Goal: Task Accomplishment & Management: Manage account settings

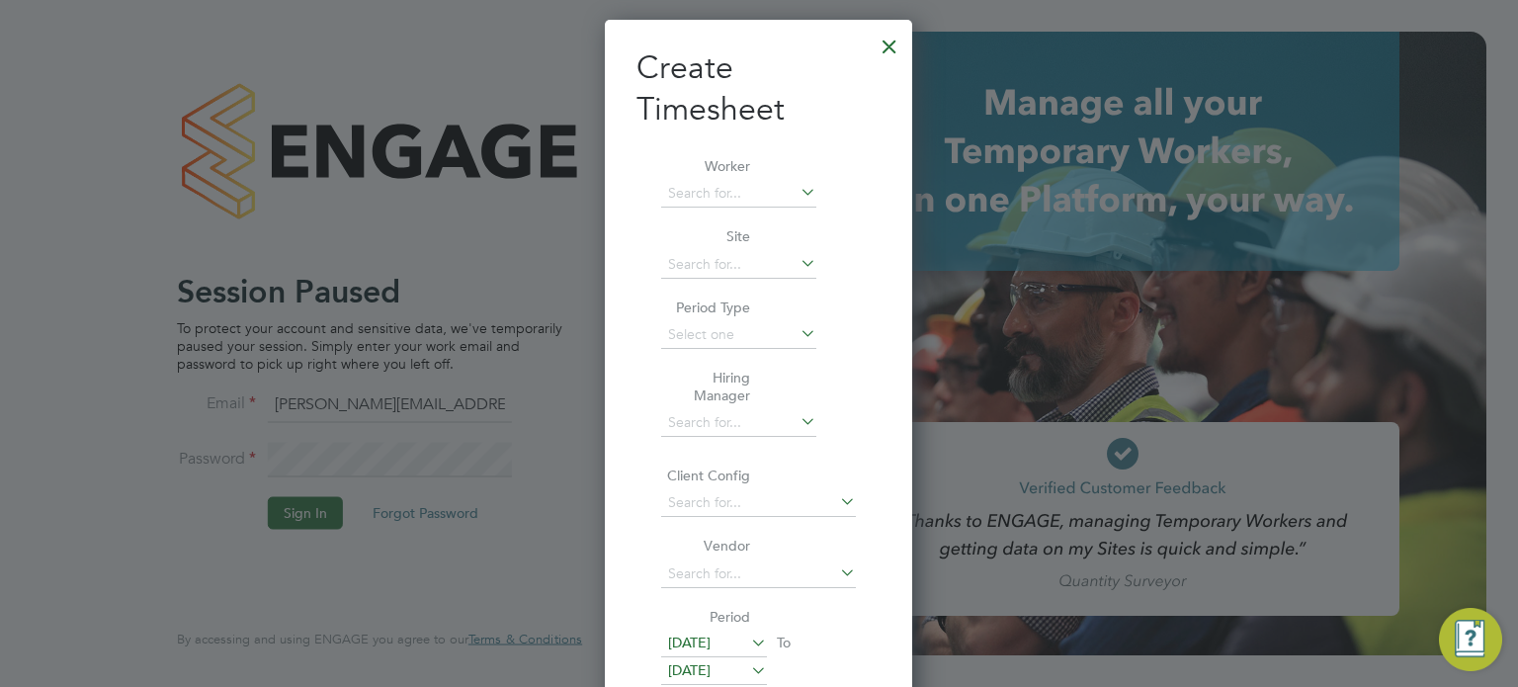
scroll to position [1995, 308]
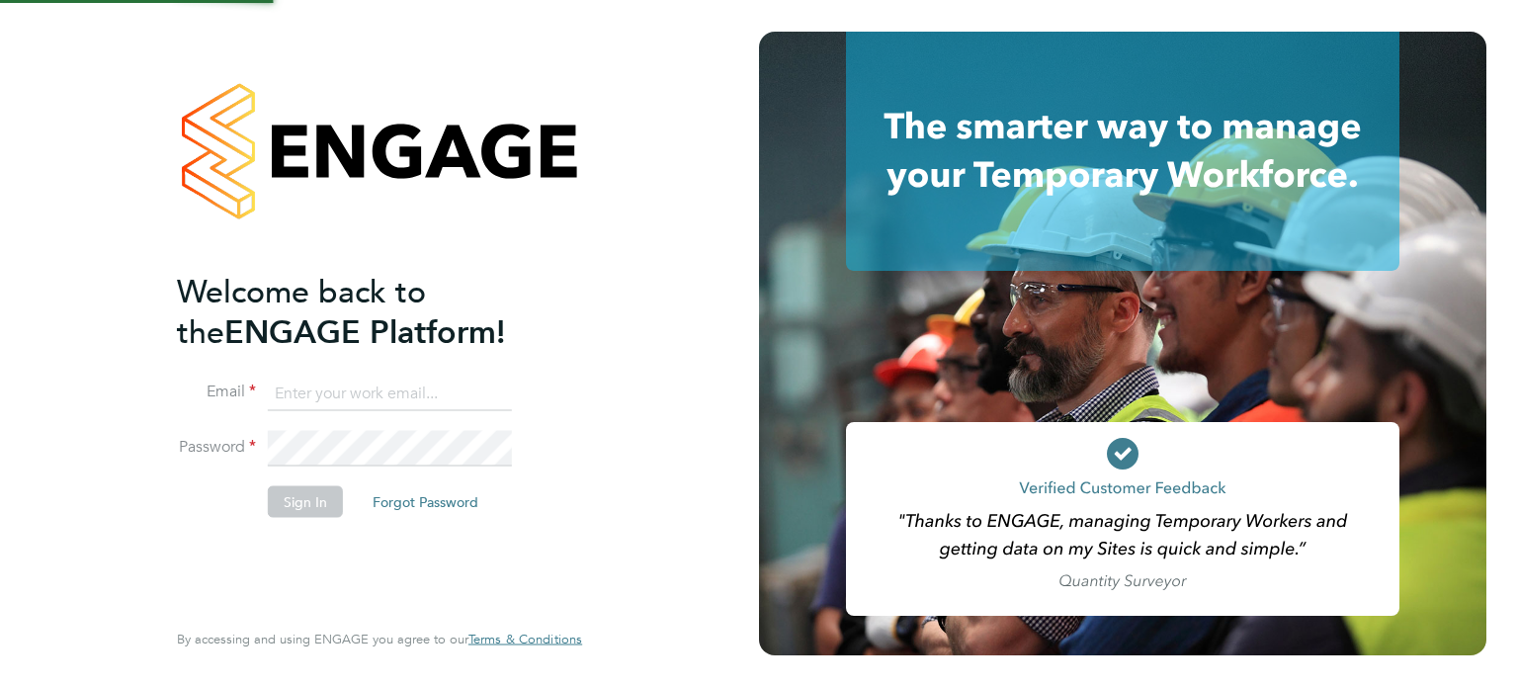
type input "john@falcongreen.co.uk"
click at [586, 463] on div "Welcome back to the ENGAGE Platform! Email john@falcongreen.co.uk Password Sign…" at bounding box center [379, 343] width 484 height 687
click at [293, 513] on button "Sign In" at bounding box center [305, 501] width 75 height 32
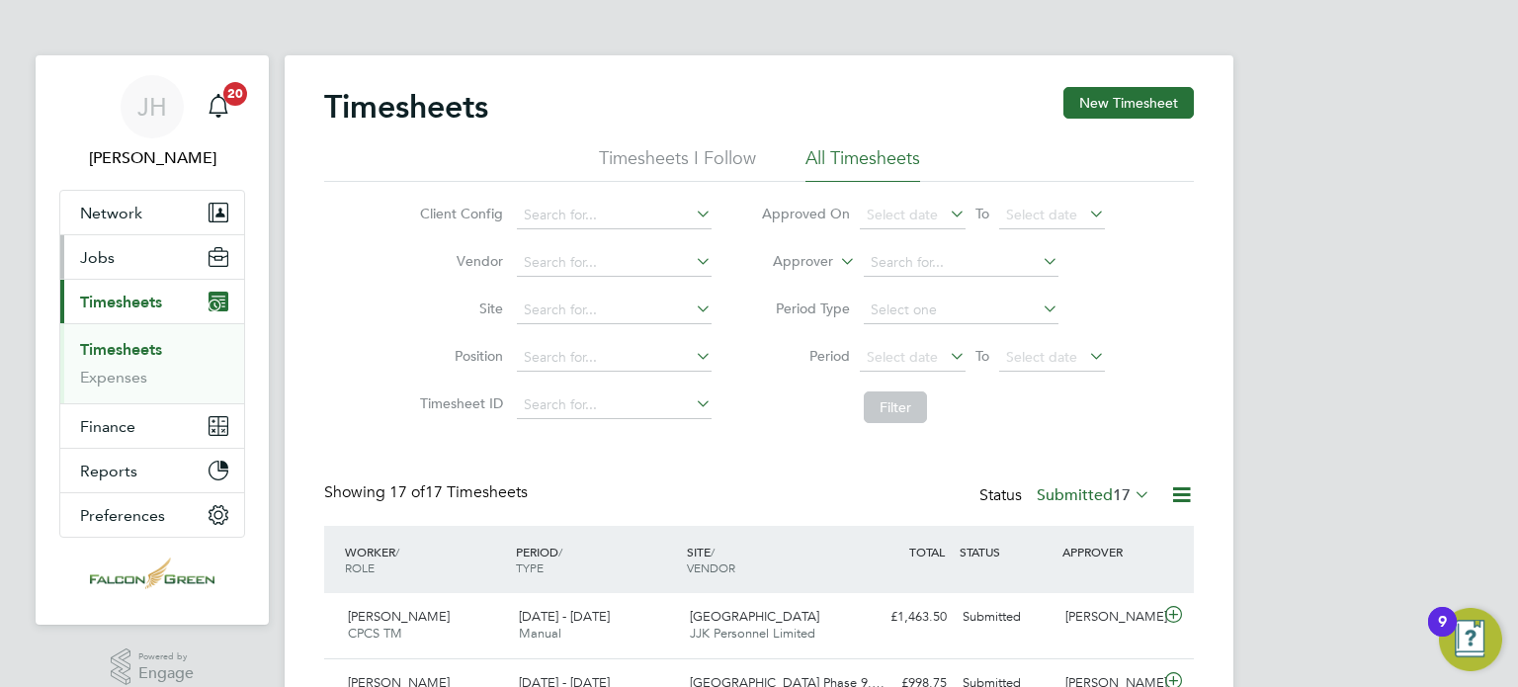
click at [107, 265] on span "Jobs" at bounding box center [97, 257] width 35 height 19
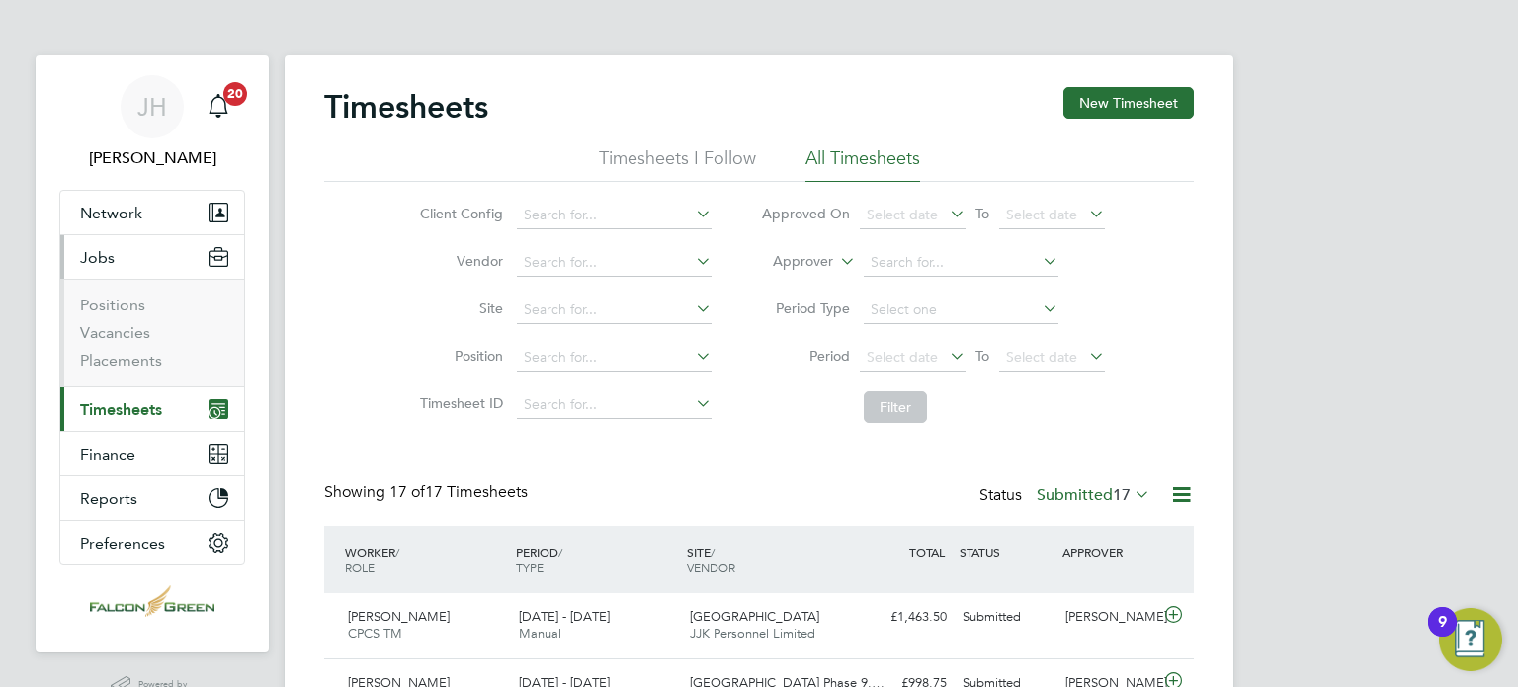
click at [124, 403] on span "Timesheets" at bounding box center [121, 409] width 82 height 19
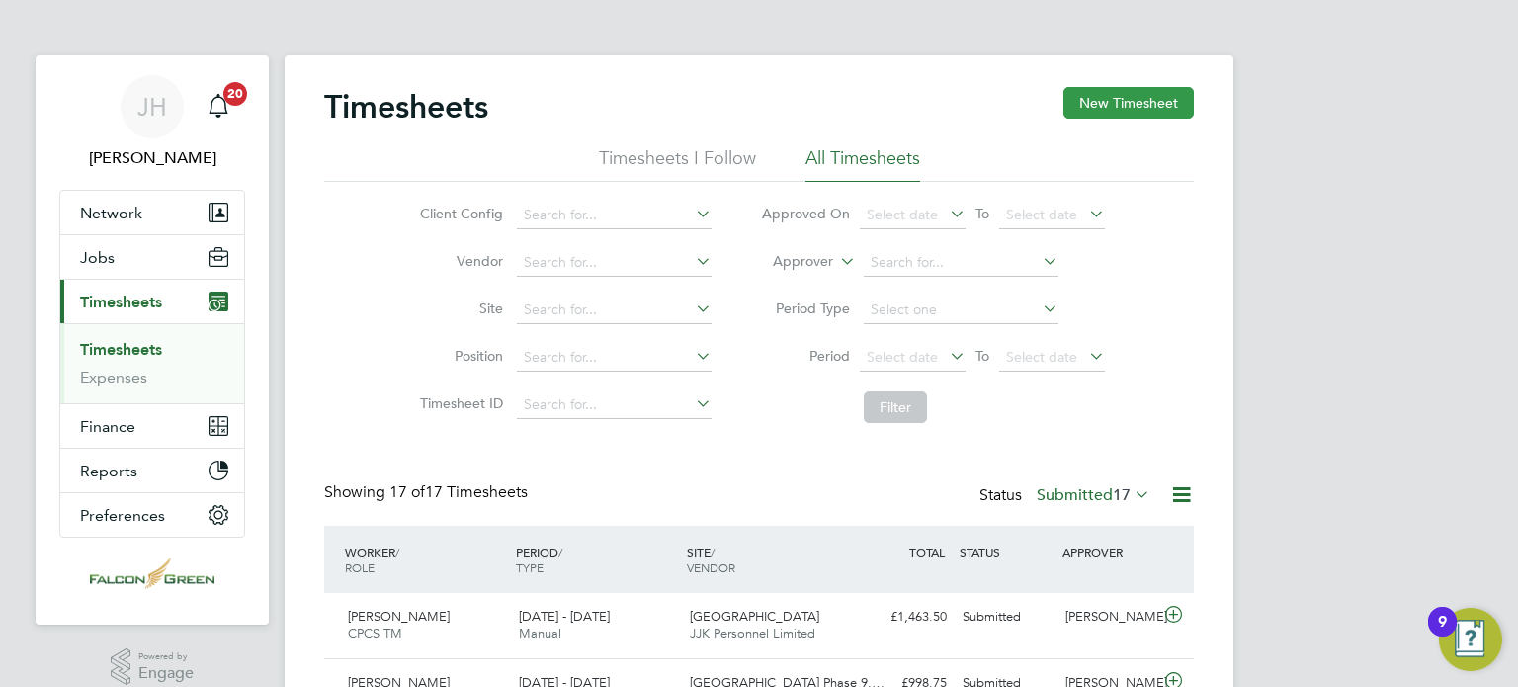
click at [1126, 118] on button "New Timesheet" at bounding box center [1128, 103] width 130 height 32
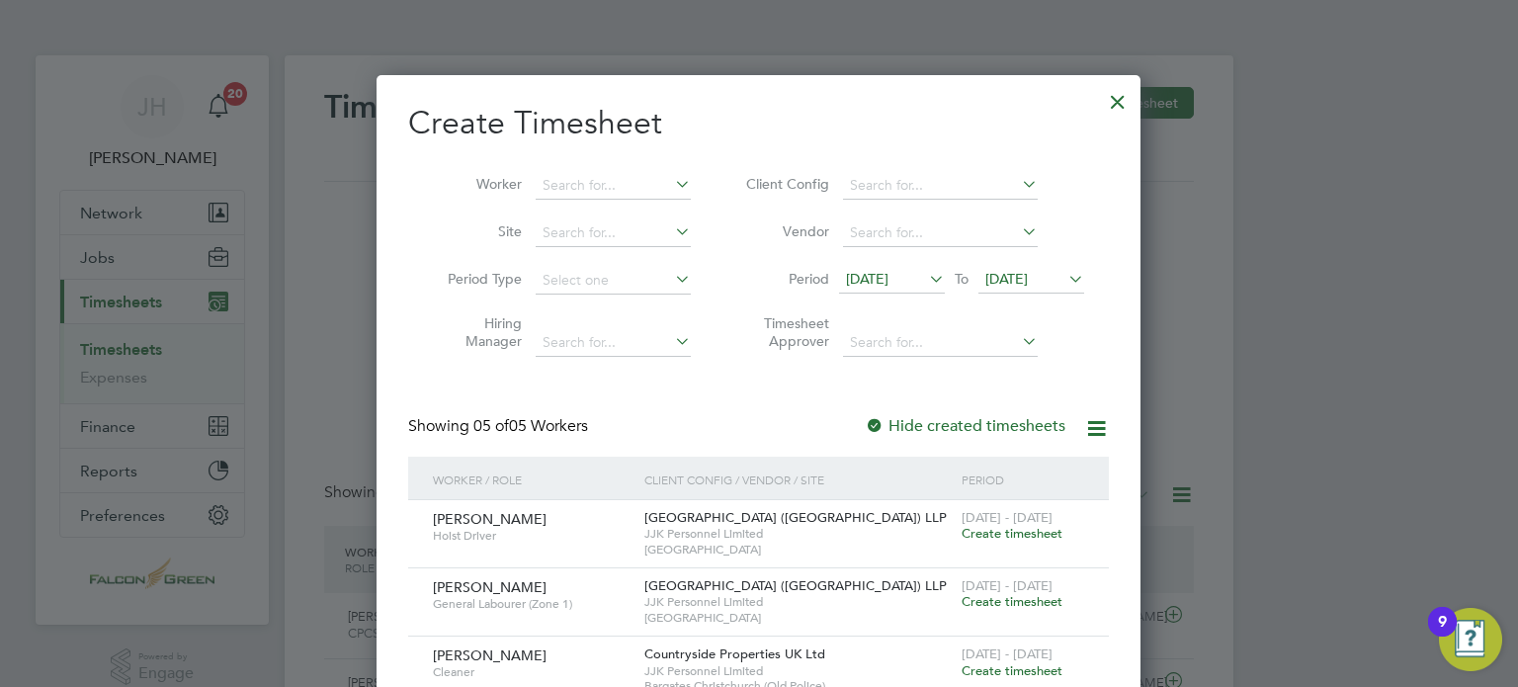
click at [1020, 272] on span "[DATE]" at bounding box center [1006, 279] width 42 height 18
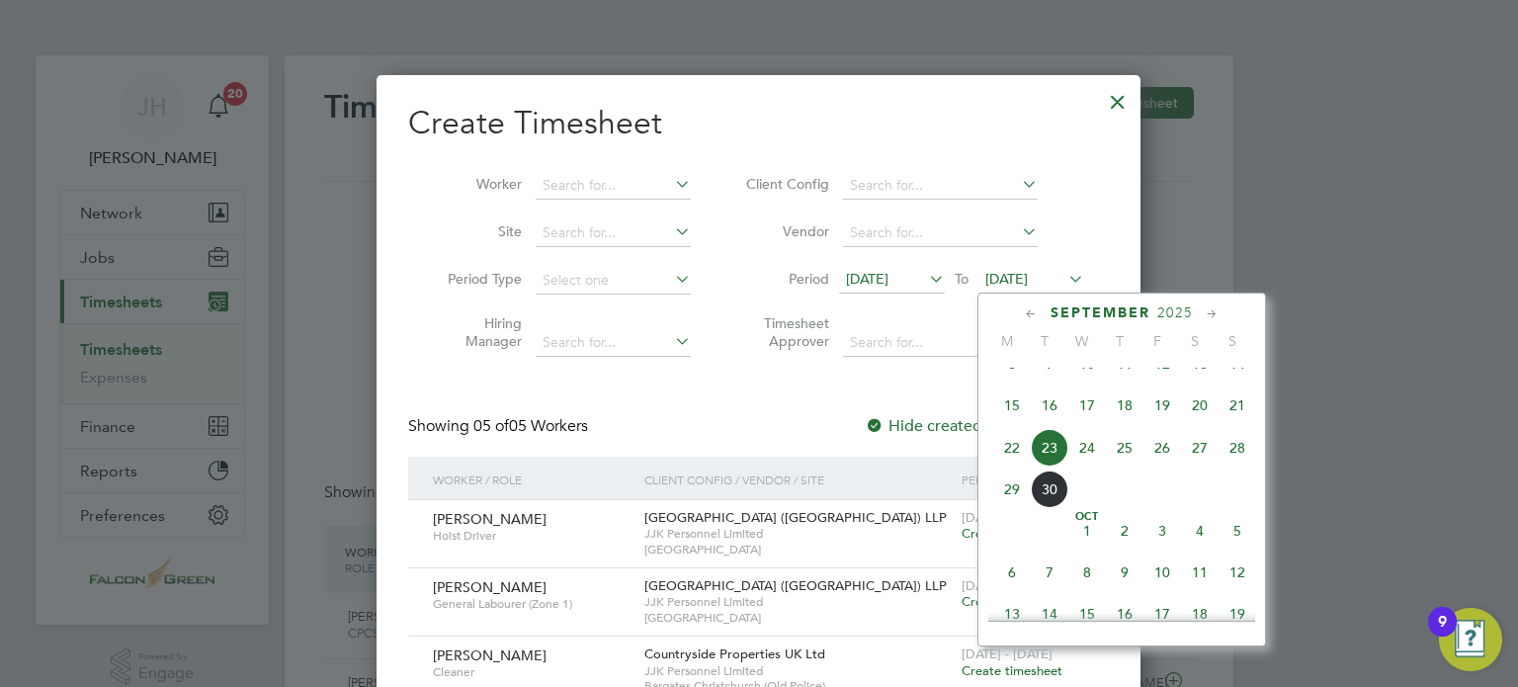
click at [1239, 461] on span "28" at bounding box center [1237, 448] width 38 height 38
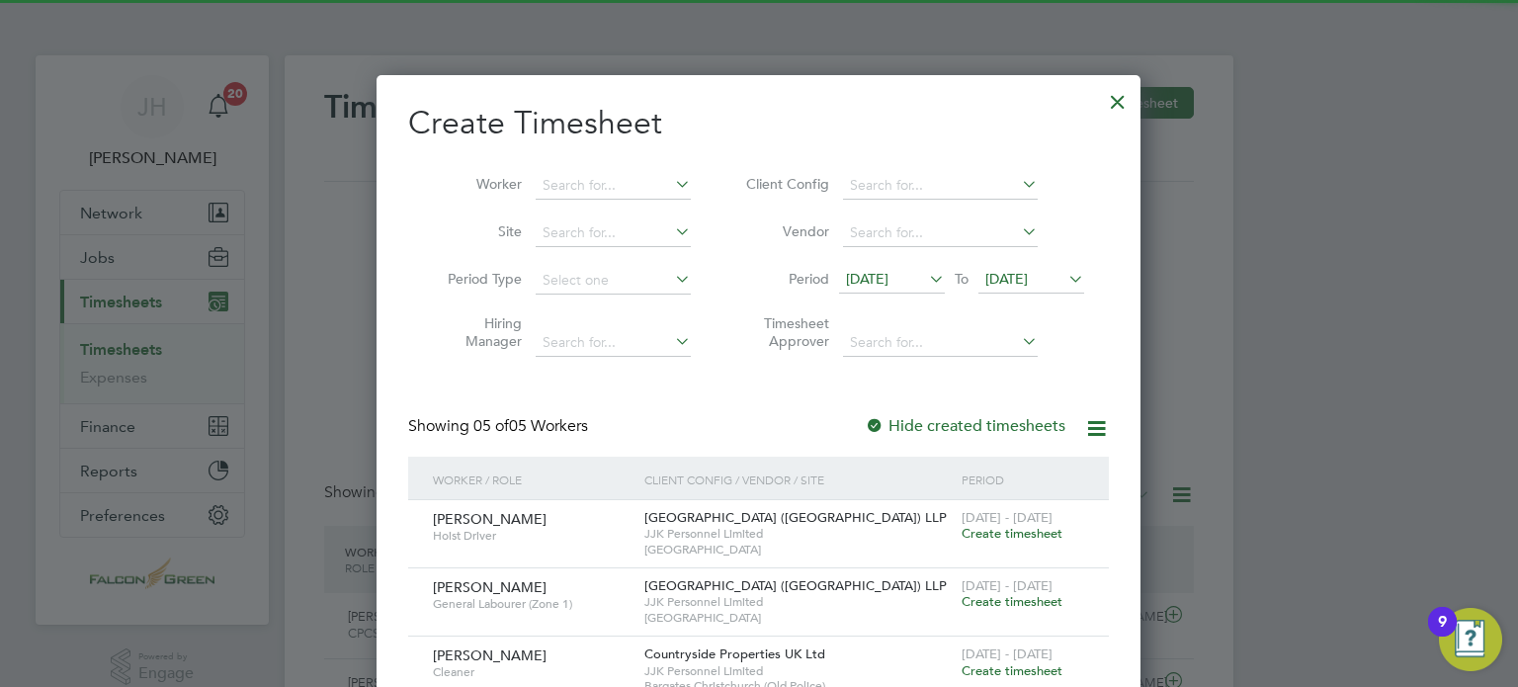
click at [888, 286] on span "[DATE]" at bounding box center [867, 279] width 42 height 18
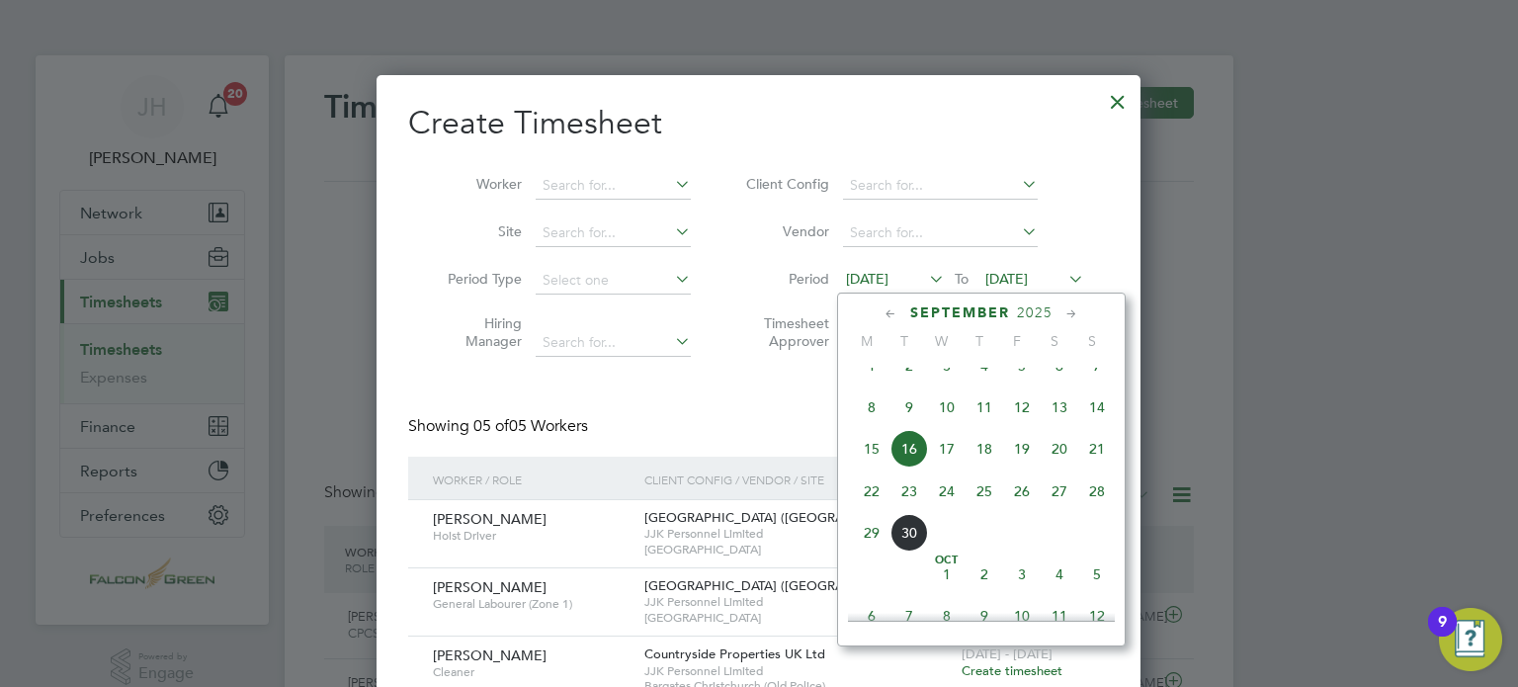
click at [877, 509] on span "22" at bounding box center [872, 491] width 38 height 38
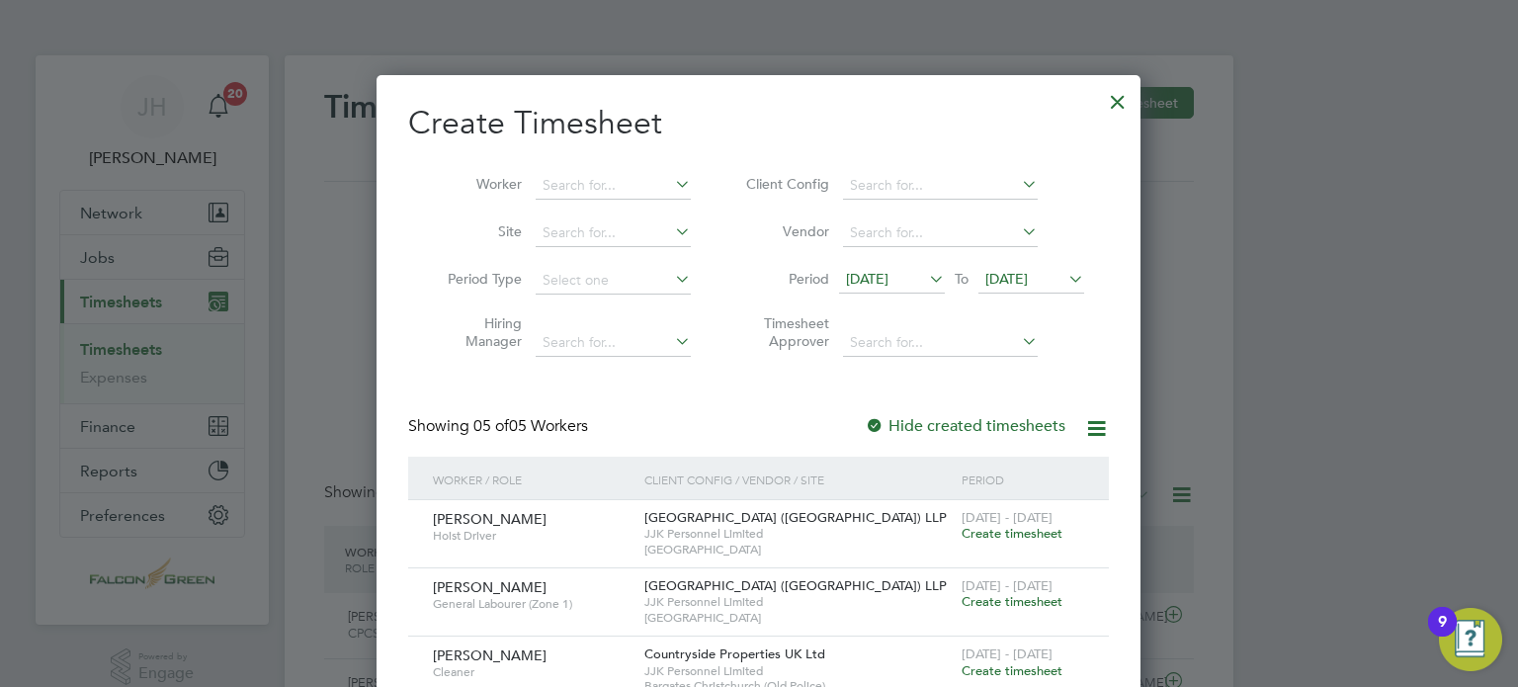
click at [988, 531] on span "Create timesheet" at bounding box center [1012, 533] width 101 height 17
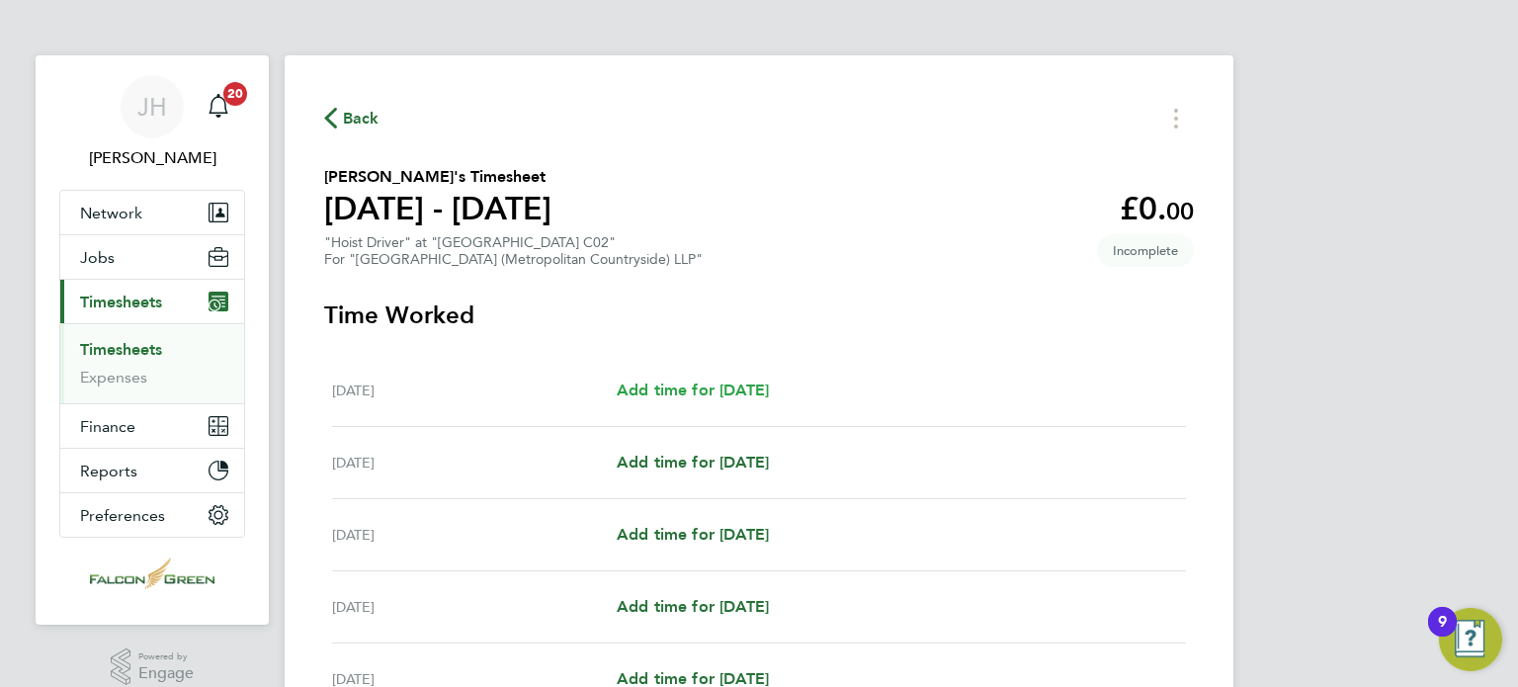
click at [701, 384] on span "Add time for [DATE]" at bounding box center [693, 389] width 152 height 19
select select "30"
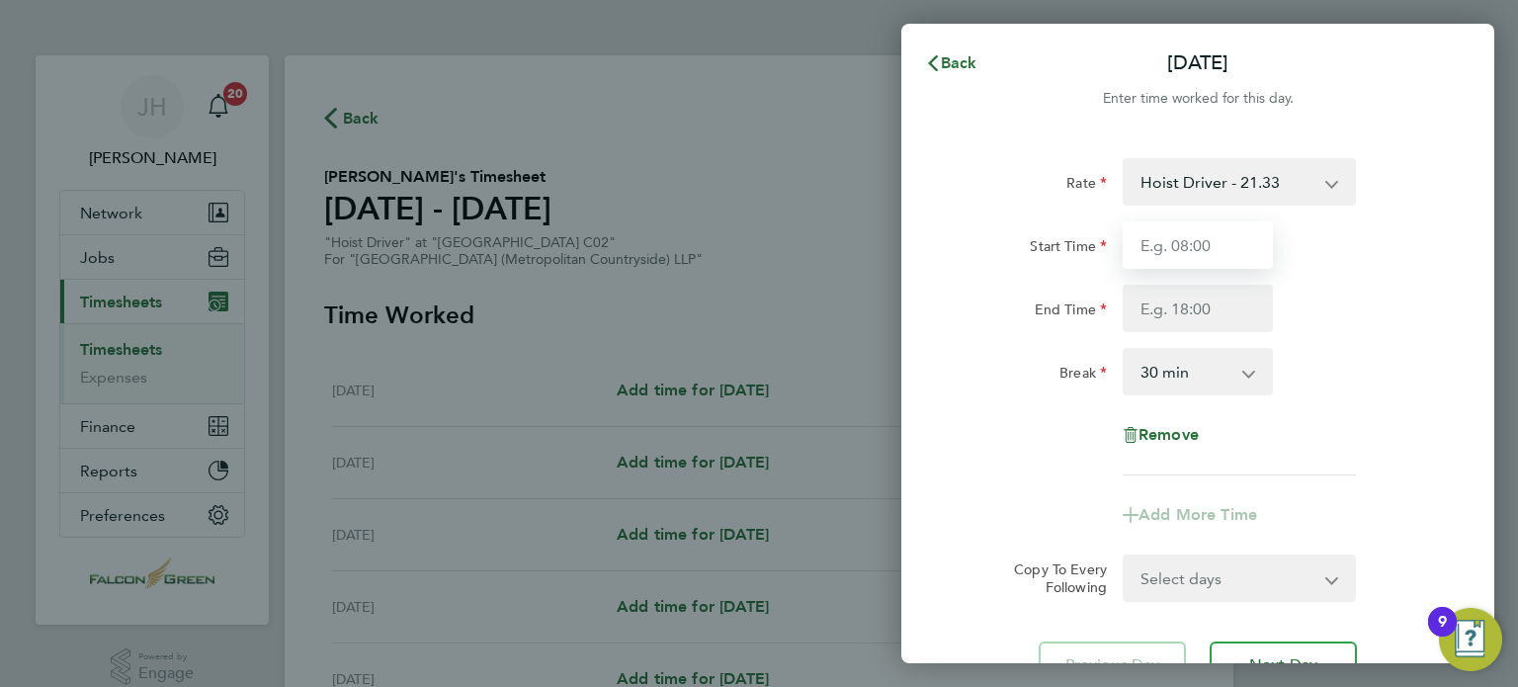
click at [1171, 258] on input "Start Time" at bounding box center [1198, 244] width 150 height 47
type input "07:30"
click at [1138, 320] on input "End Time" at bounding box center [1198, 308] width 150 height 47
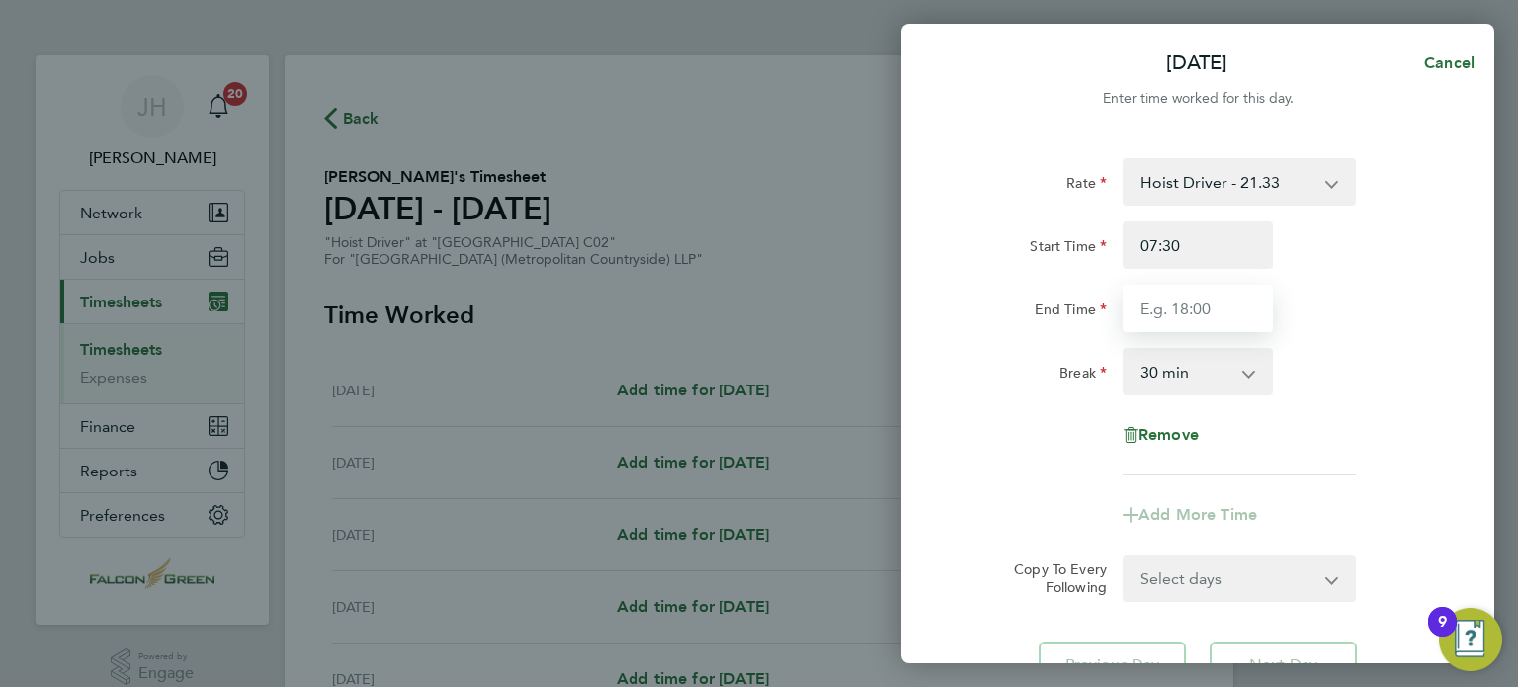
type input "17:00"
click at [1000, 384] on div "Break" at bounding box center [1032, 368] width 150 height 40
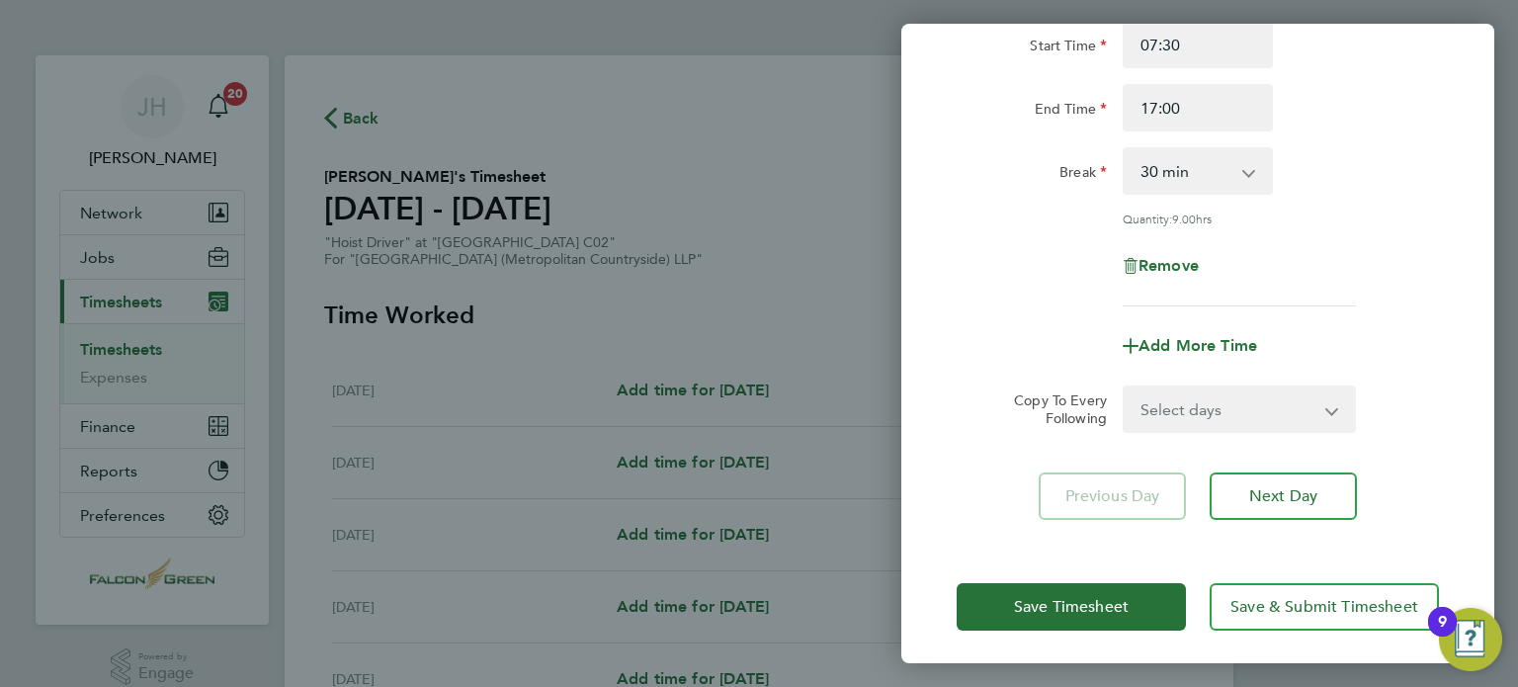
scroll to position [205, 0]
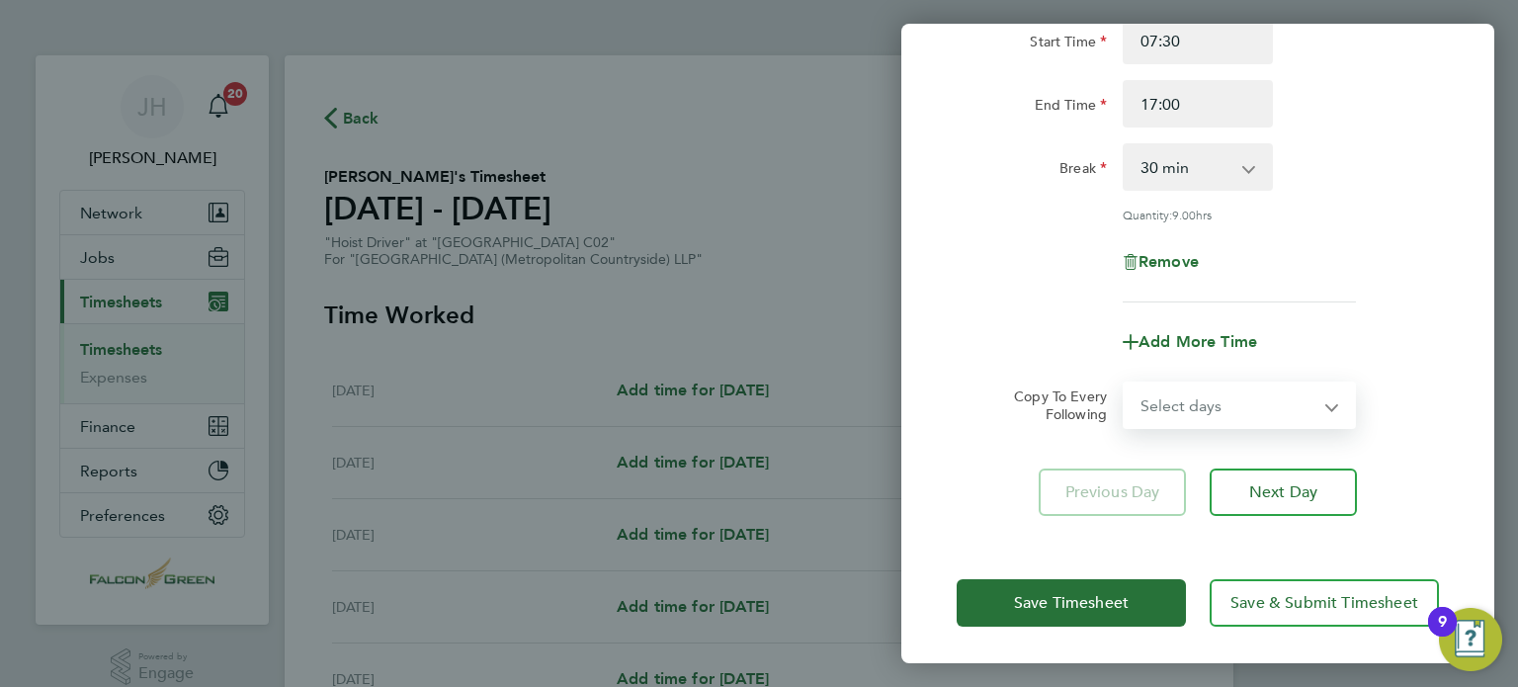
click at [1215, 392] on select "Select days Day Weekday (Mon-Fri) Weekend (Sat-Sun) Tuesday Wednesday Thursday …" at bounding box center [1229, 404] width 208 height 43
select select "WEEKDAY"
click at [1125, 383] on select "Select days Day Weekday (Mon-Fri) Weekend (Sat-Sun) Tuesday Wednesday Thursday …" at bounding box center [1229, 404] width 208 height 43
select select "2025-09-28"
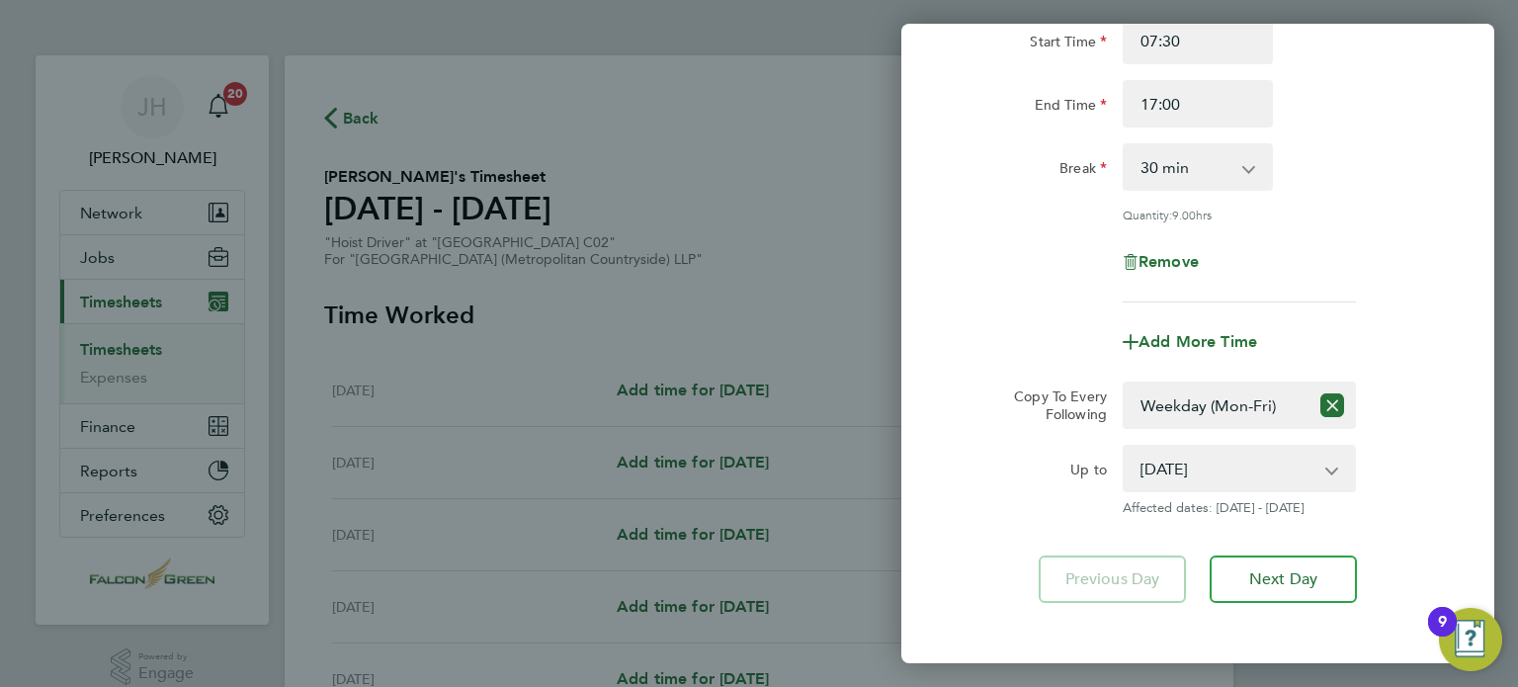
click at [942, 475] on div "Rate Hoist Driver - 21.33 Start Time 07:30 End Time 17:00 Break 0 min 15 min 30…" at bounding box center [1197, 278] width 593 height 697
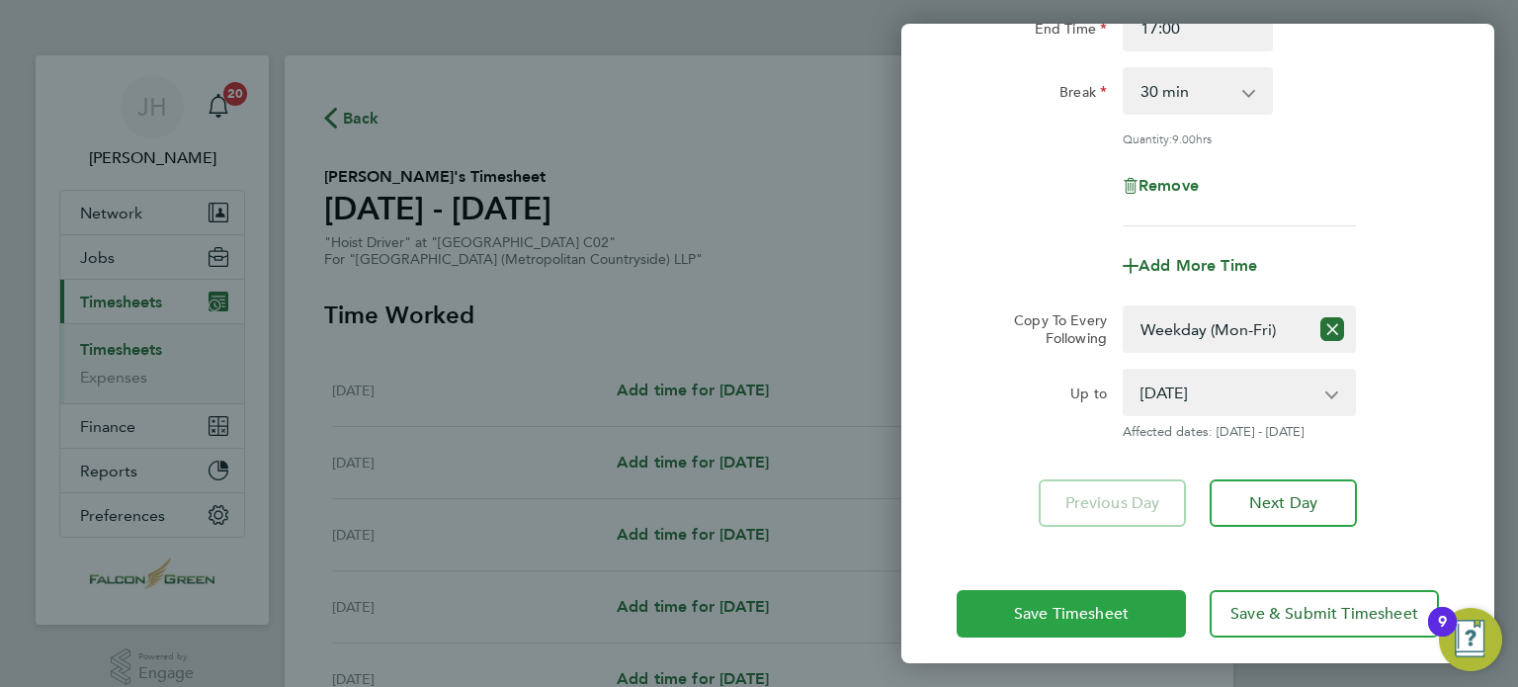
scroll to position [292, 0]
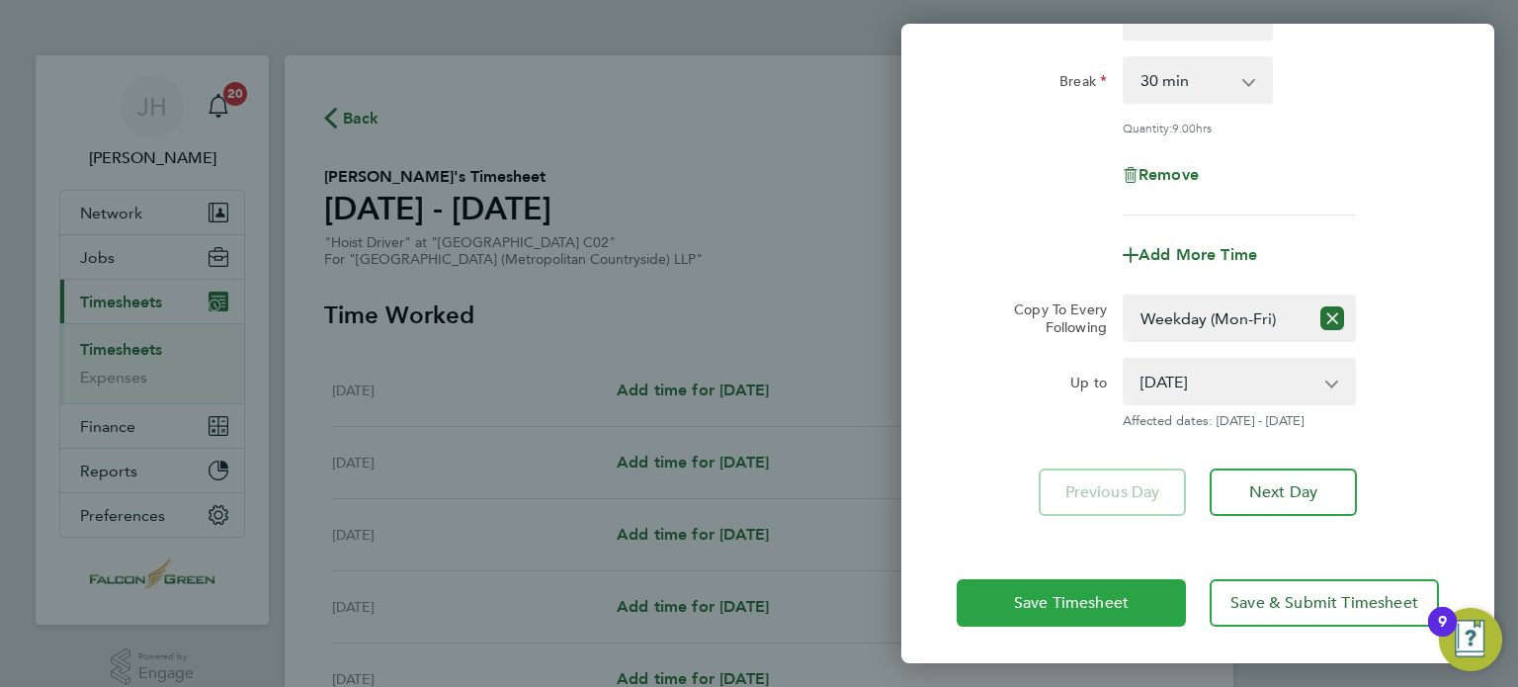
click at [1073, 589] on button "Save Timesheet" at bounding box center [1071, 602] width 229 height 47
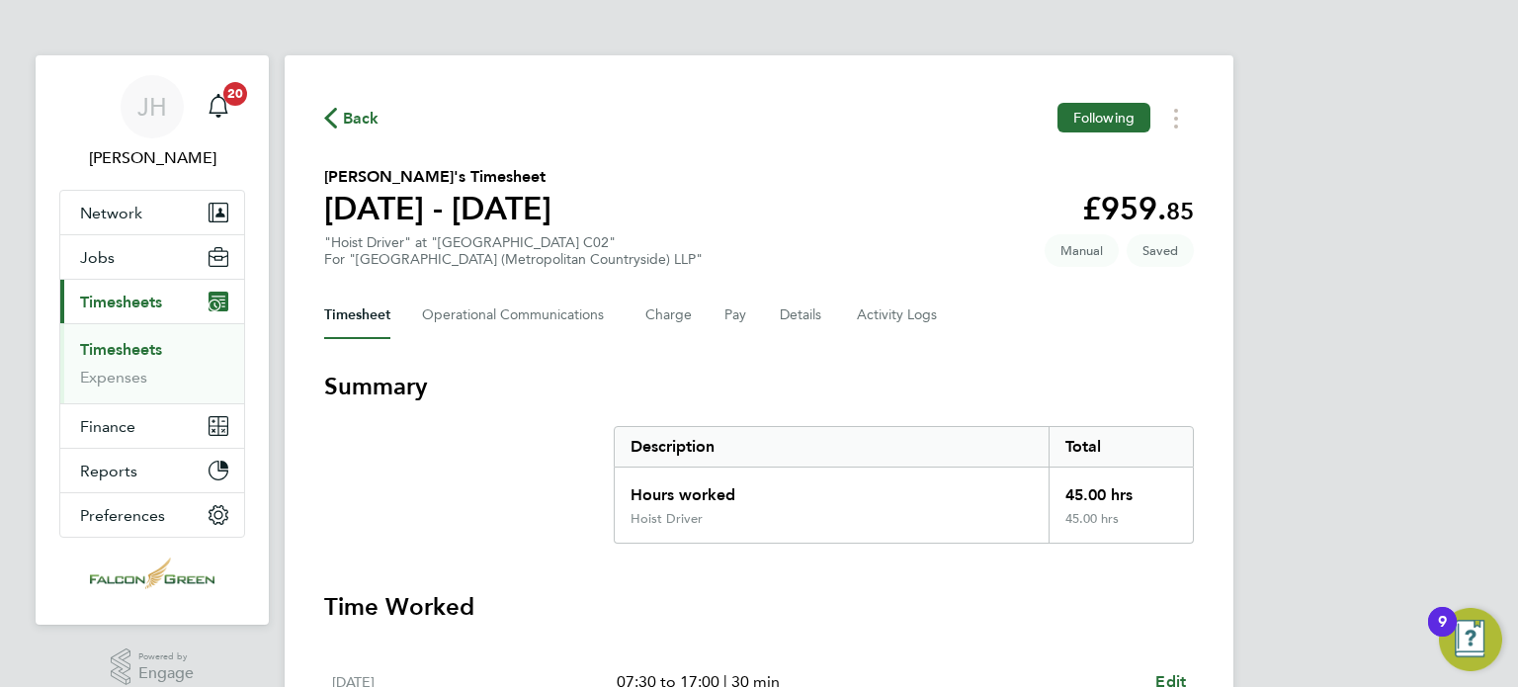
click at [986, 244] on section "Hussein Osman Abdelkadr's Timesheet 22 - 28 Sept 2025 £959. 85 "Hoist Driver" a…" at bounding box center [759, 216] width 870 height 103
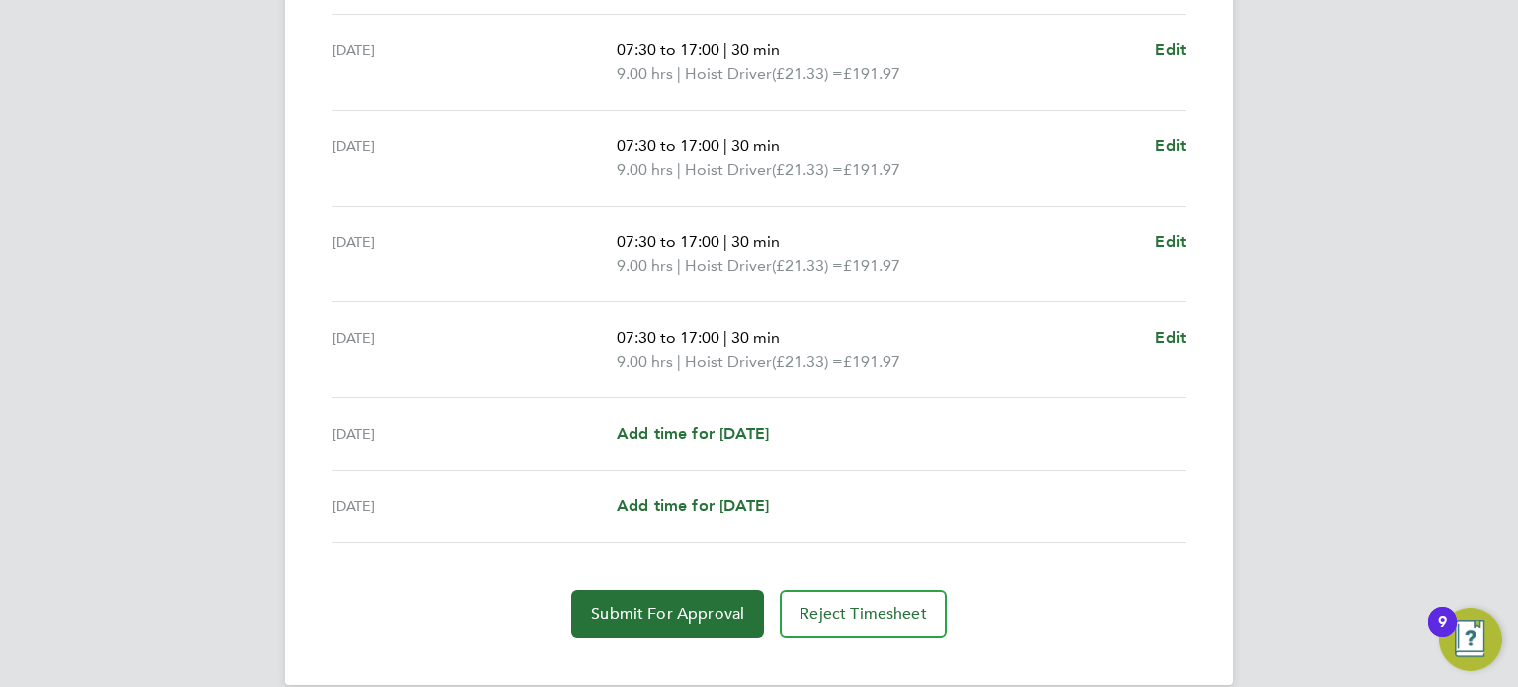
scroll to position [754, 0]
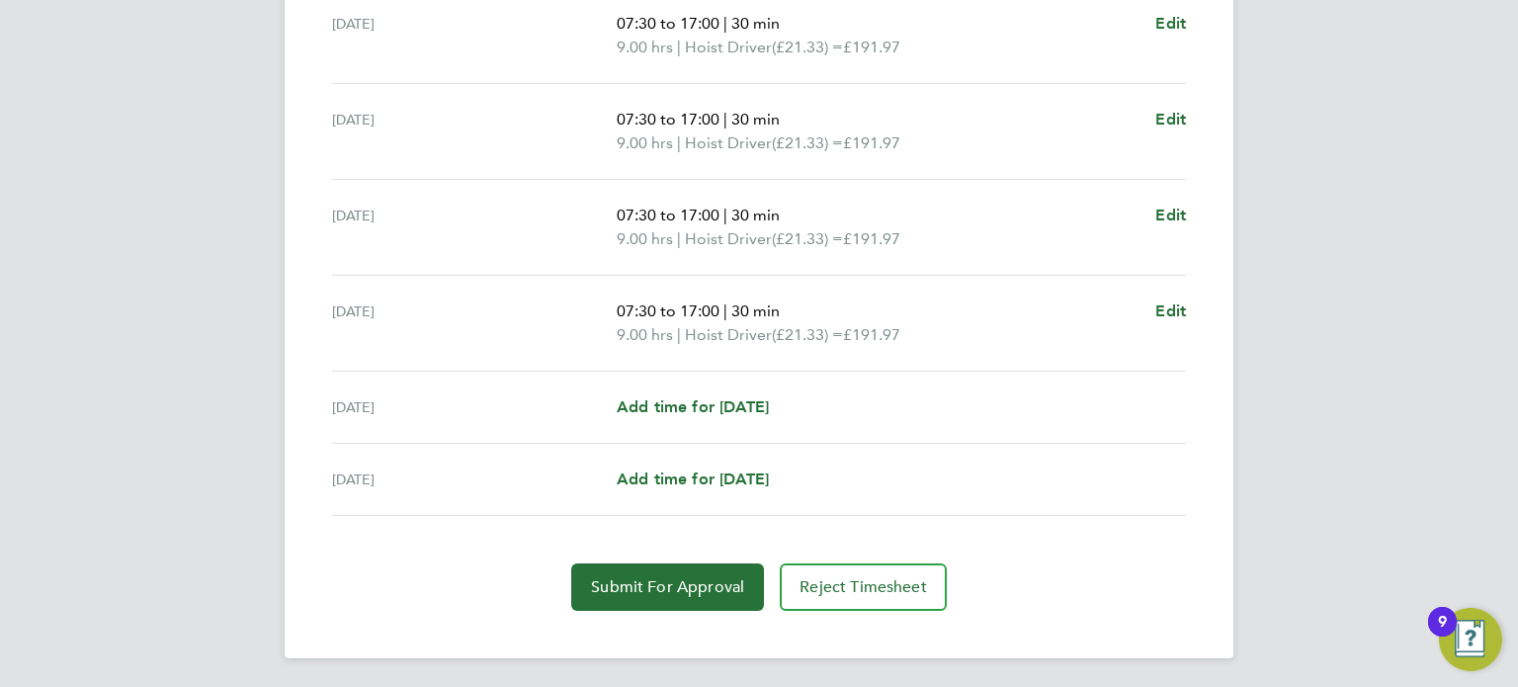
click at [648, 419] on div "Sat 27 Sep Add time for Sat 27 Sep Add time for Sat 27 Sep" at bounding box center [759, 408] width 854 height 72
click at [664, 406] on span "Add time for [DATE]" at bounding box center [693, 406] width 152 height 19
select select "30"
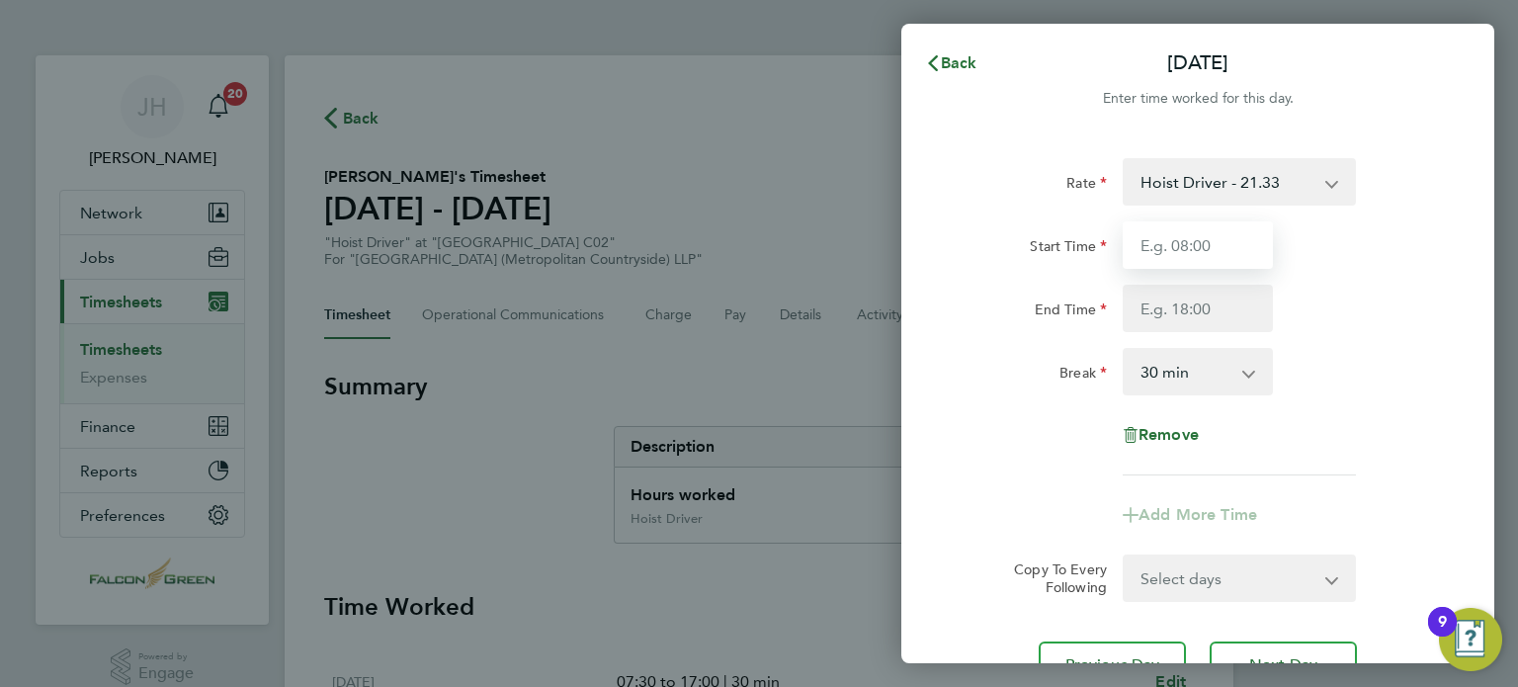
click at [1227, 226] on input "Start Time" at bounding box center [1198, 244] width 150 height 47
type input "07:30"
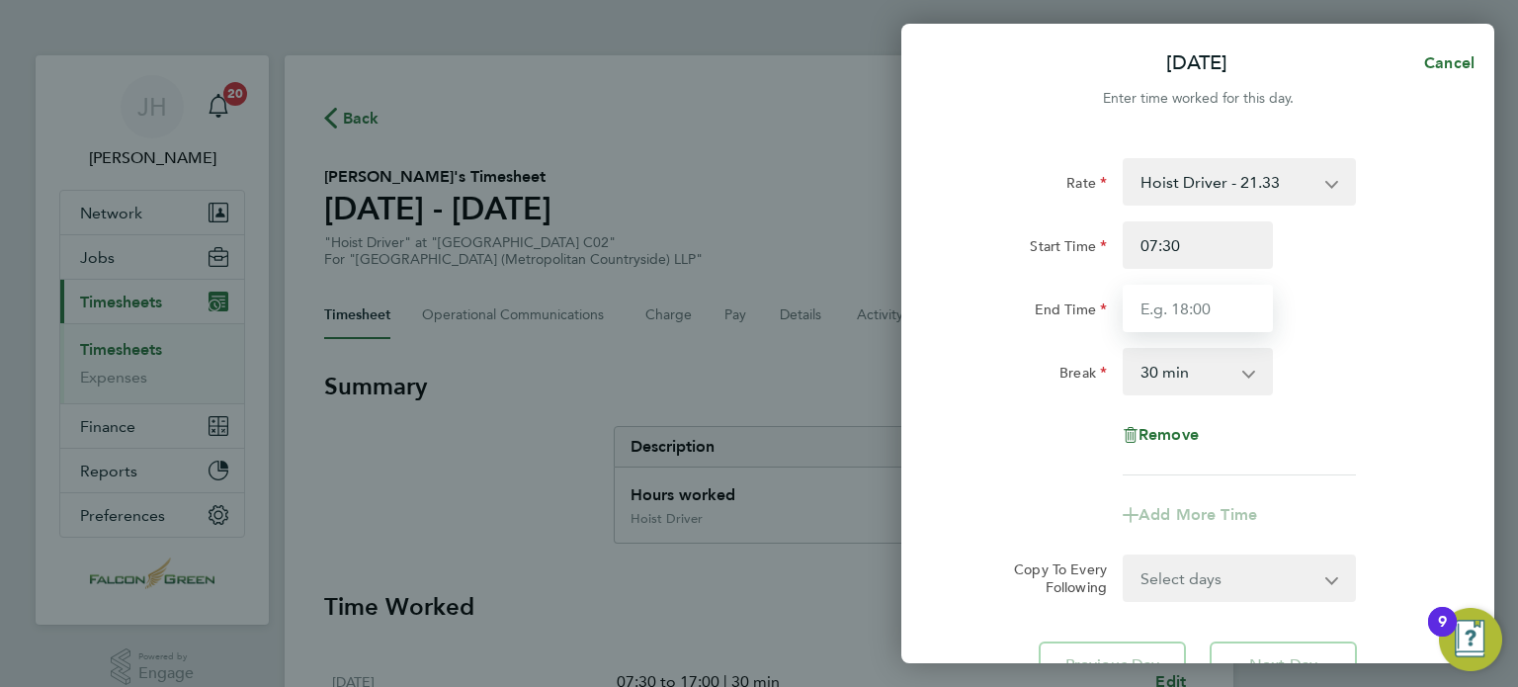
click at [1183, 303] on input "End Time" at bounding box center [1198, 308] width 150 height 47
type input "15:00"
click at [1166, 378] on select "0 min 15 min 30 min 45 min 60 min 75 min 90 min" at bounding box center [1186, 371] width 123 height 43
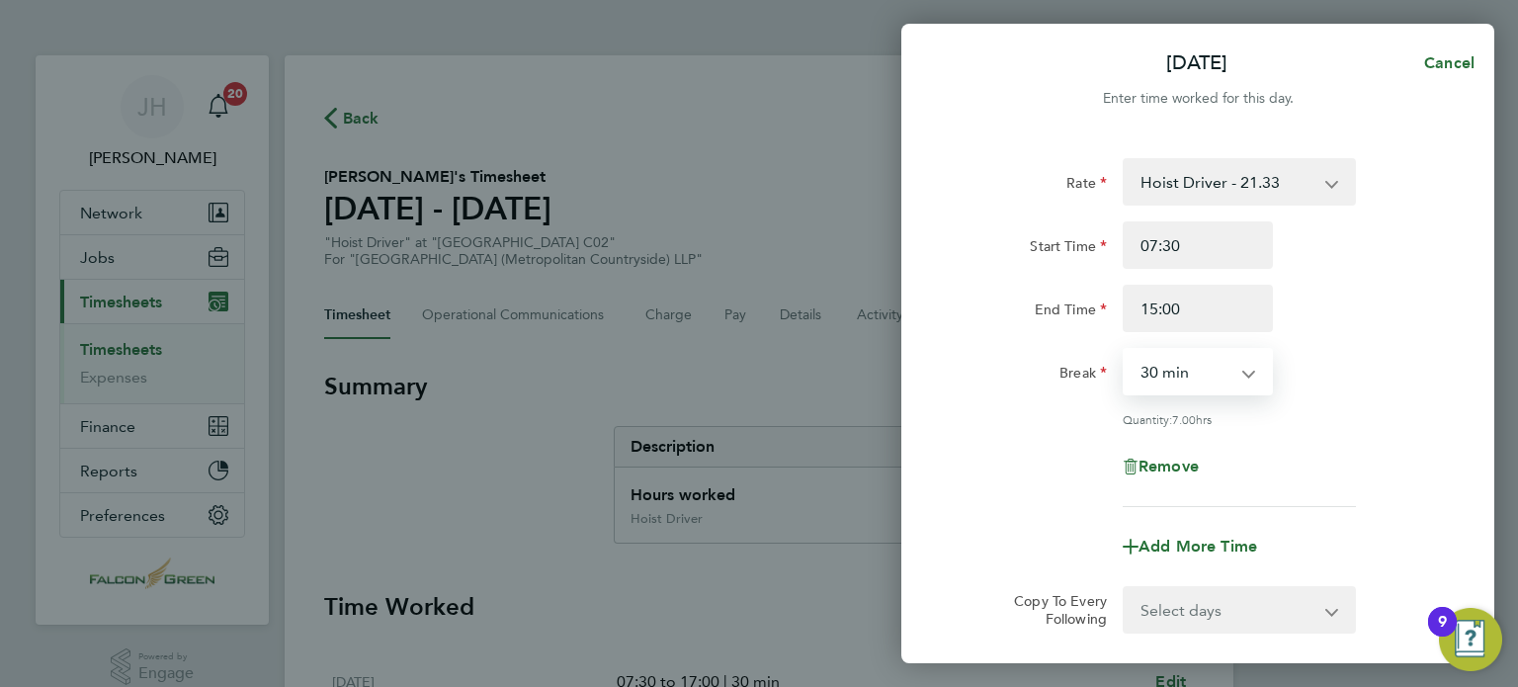
select select "0"
click at [1125, 350] on select "0 min 15 min 30 min 45 min 60 min 75 min 90 min" at bounding box center [1186, 371] width 123 height 43
click at [1071, 419] on div "Quantity: 7.50 hrs" at bounding box center [1198, 419] width 498 height 16
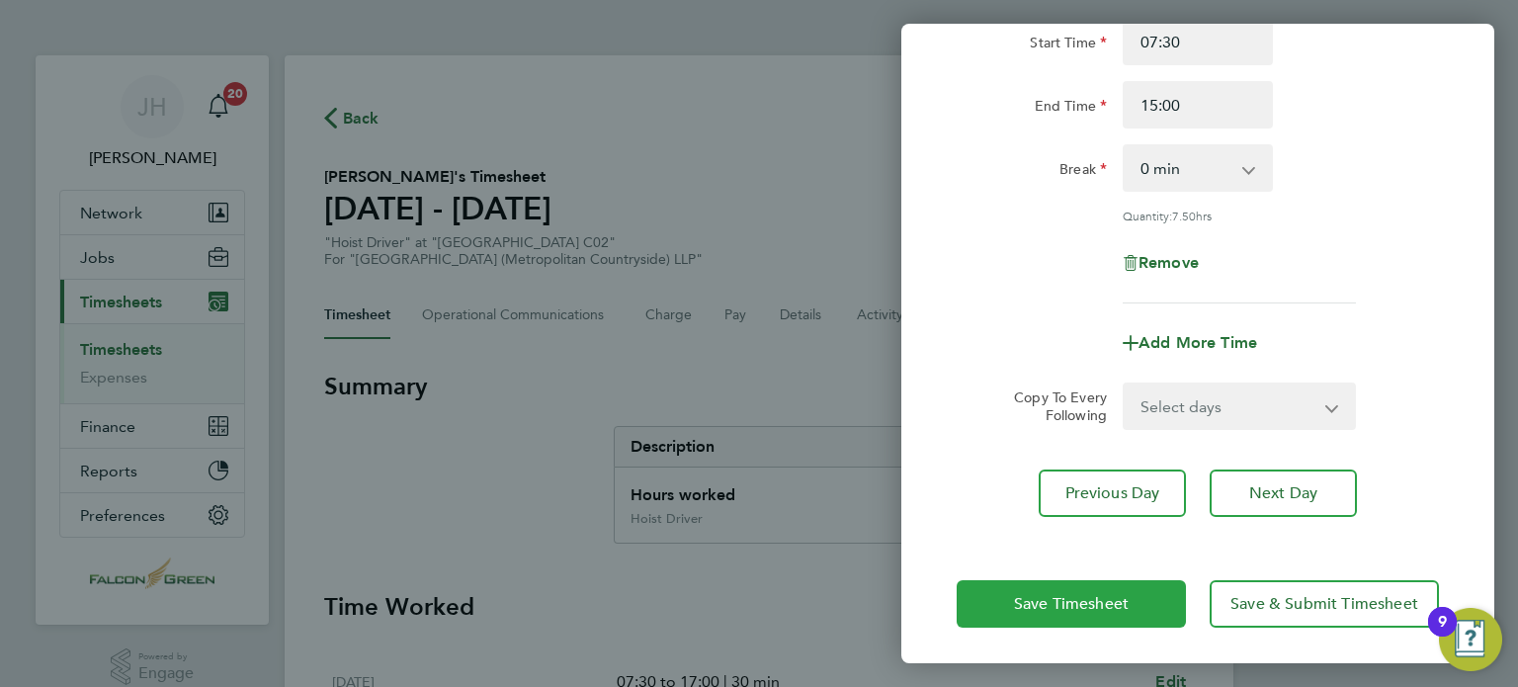
scroll to position [205, 0]
click at [1110, 600] on span "Save Timesheet" at bounding box center [1071, 603] width 115 height 20
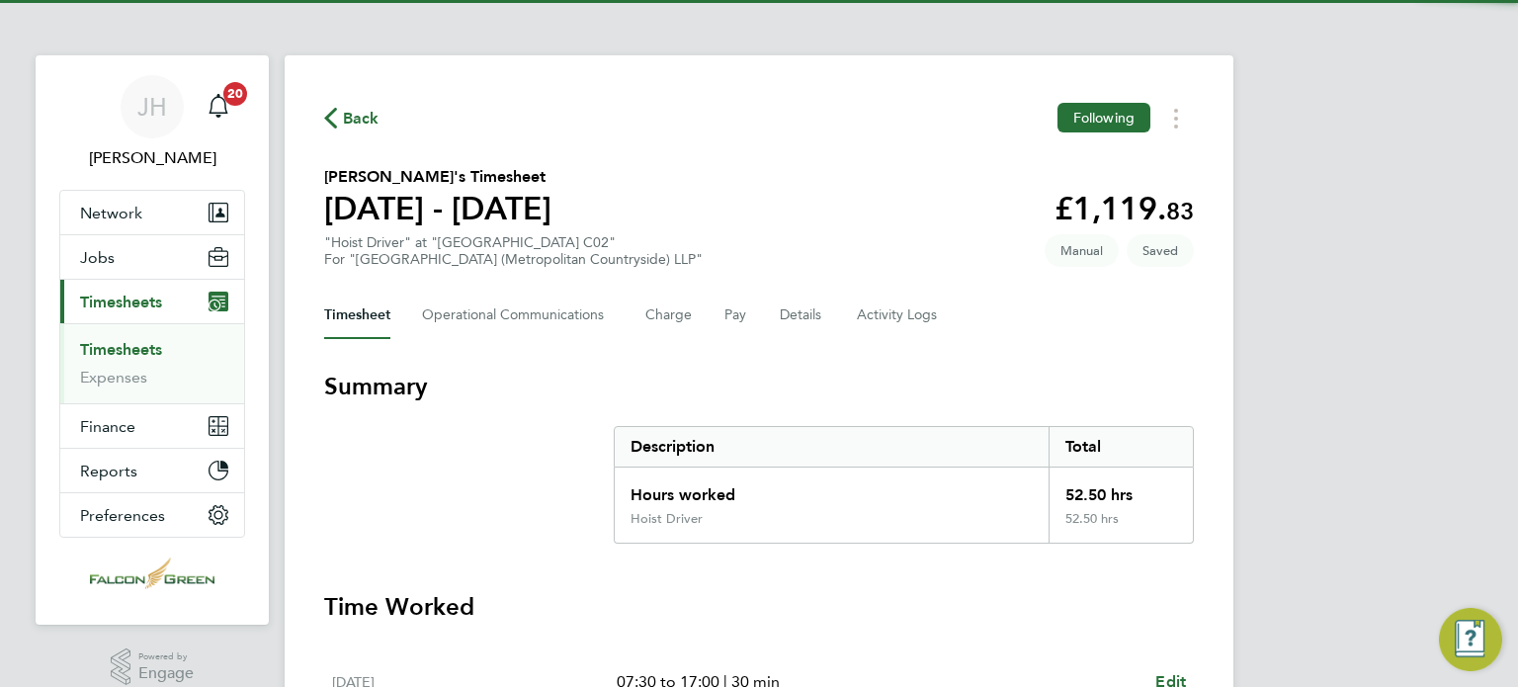
click at [836, 239] on section "Hussein Osman Abdelkadr's Timesheet 22 - 28 Sept 2025 £1,119. 83 "Hoist Driver"…" at bounding box center [759, 216] width 870 height 103
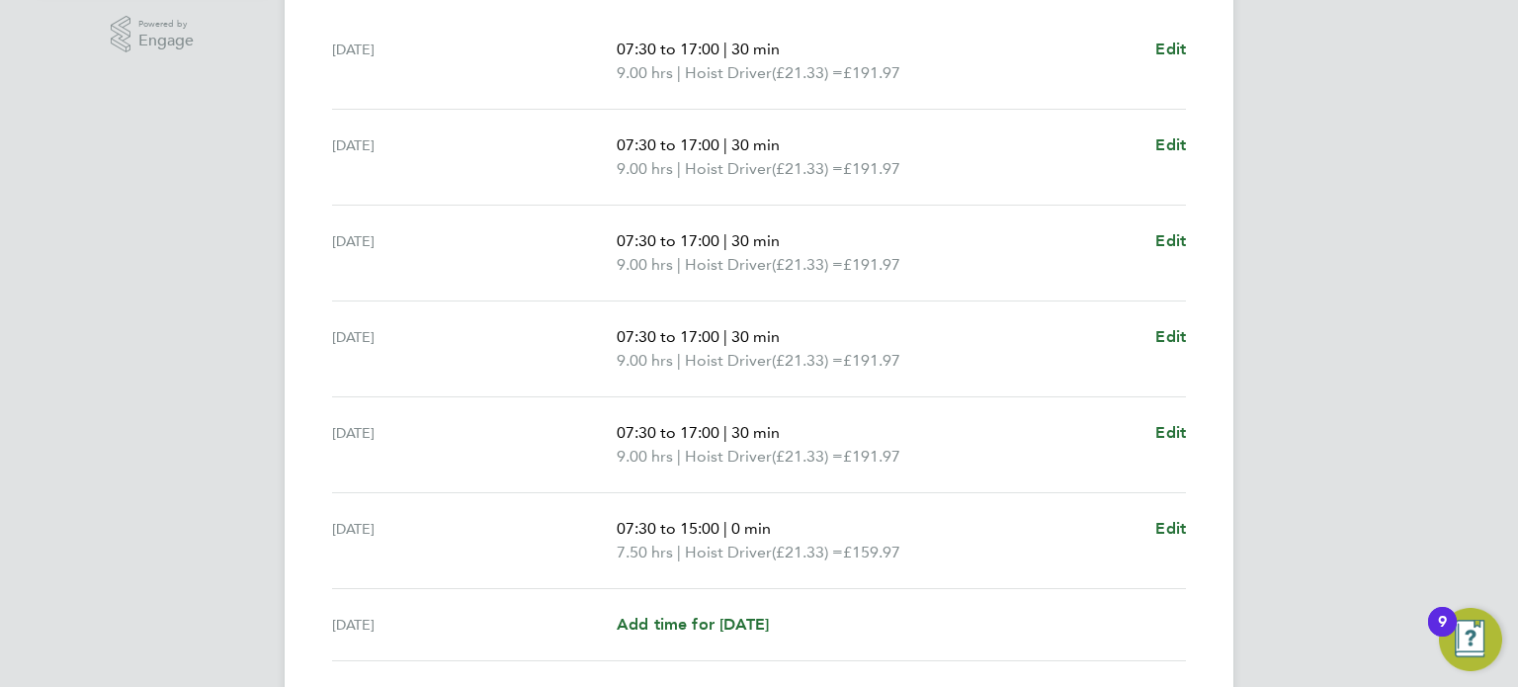
scroll to position [778, 0]
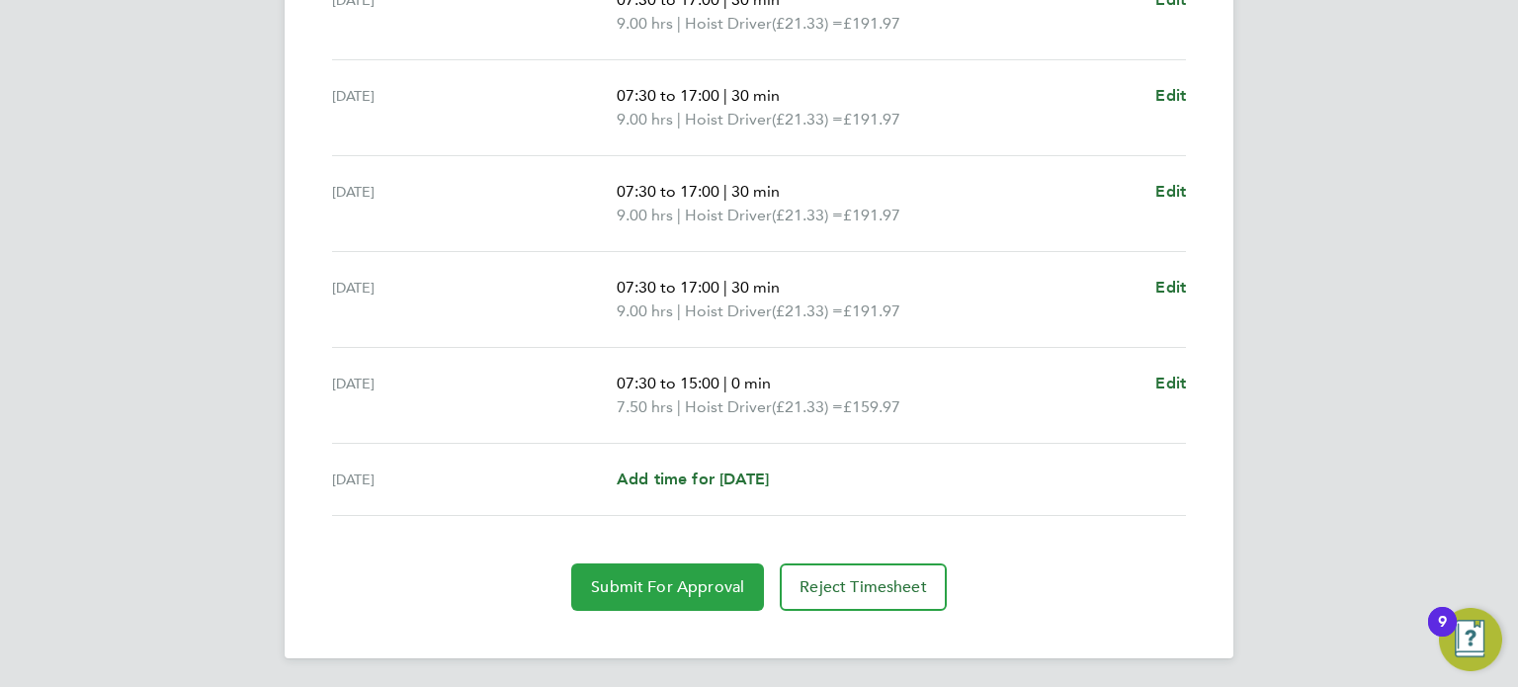
click at [620, 587] on span "Submit For Approval" at bounding box center [667, 587] width 153 height 20
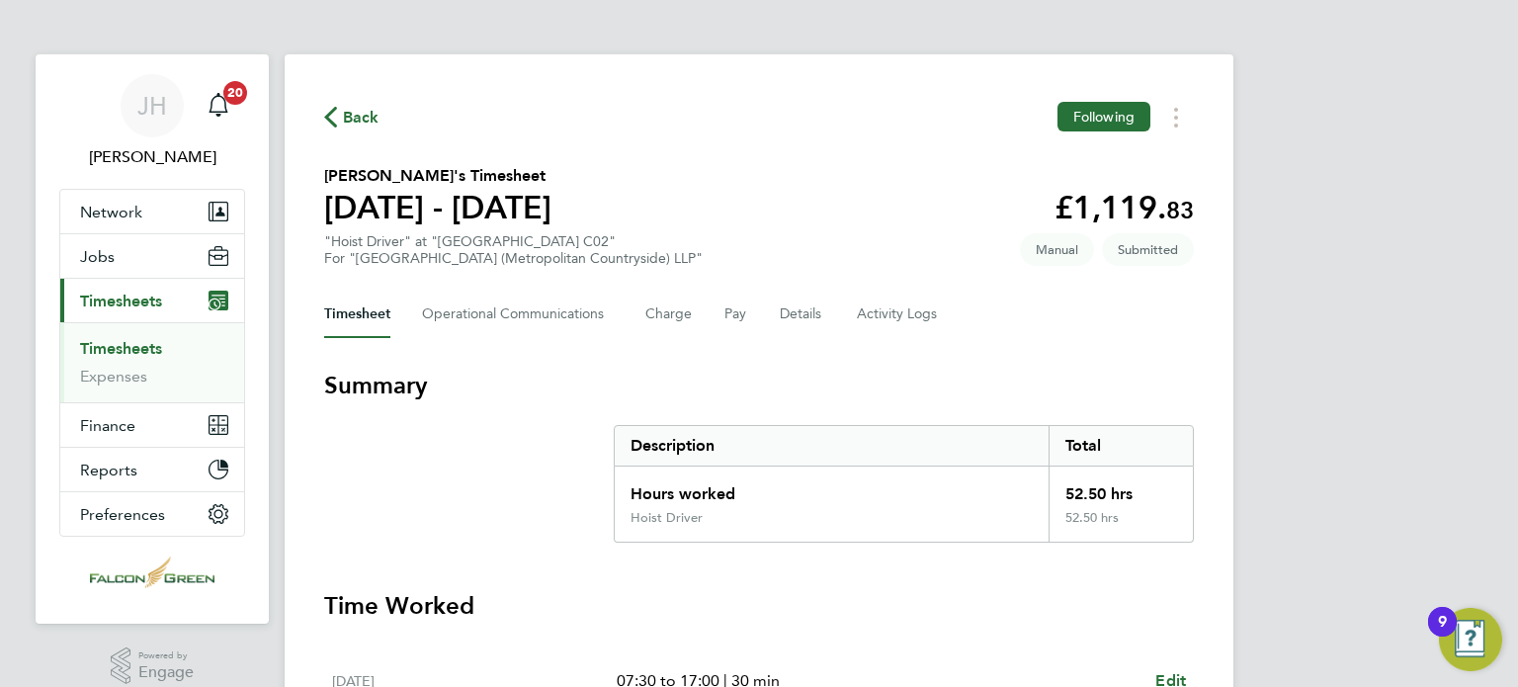
scroll to position [0, 0]
click at [351, 125] on span "Back" at bounding box center [361, 119] width 37 height 24
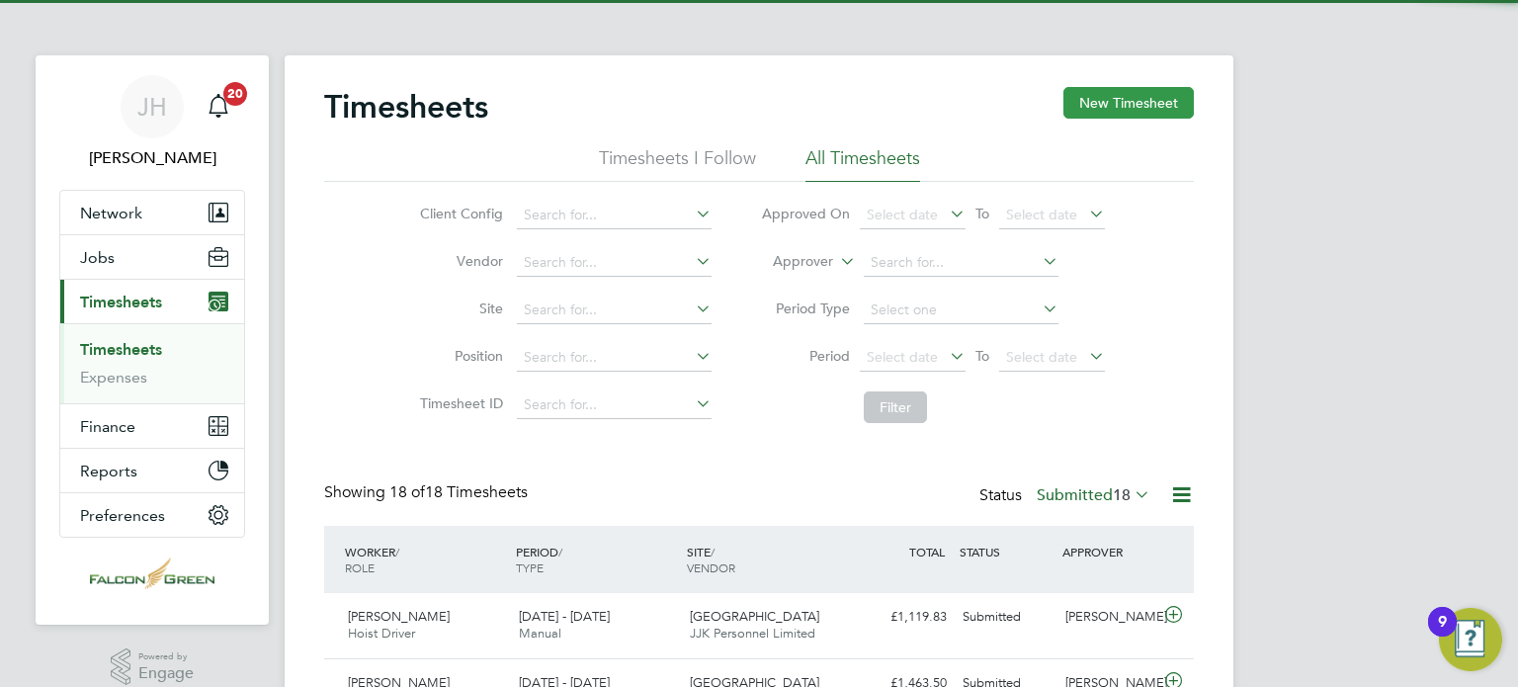
scroll to position [49, 172]
click at [1150, 105] on button "New Timesheet" at bounding box center [1128, 103] width 130 height 32
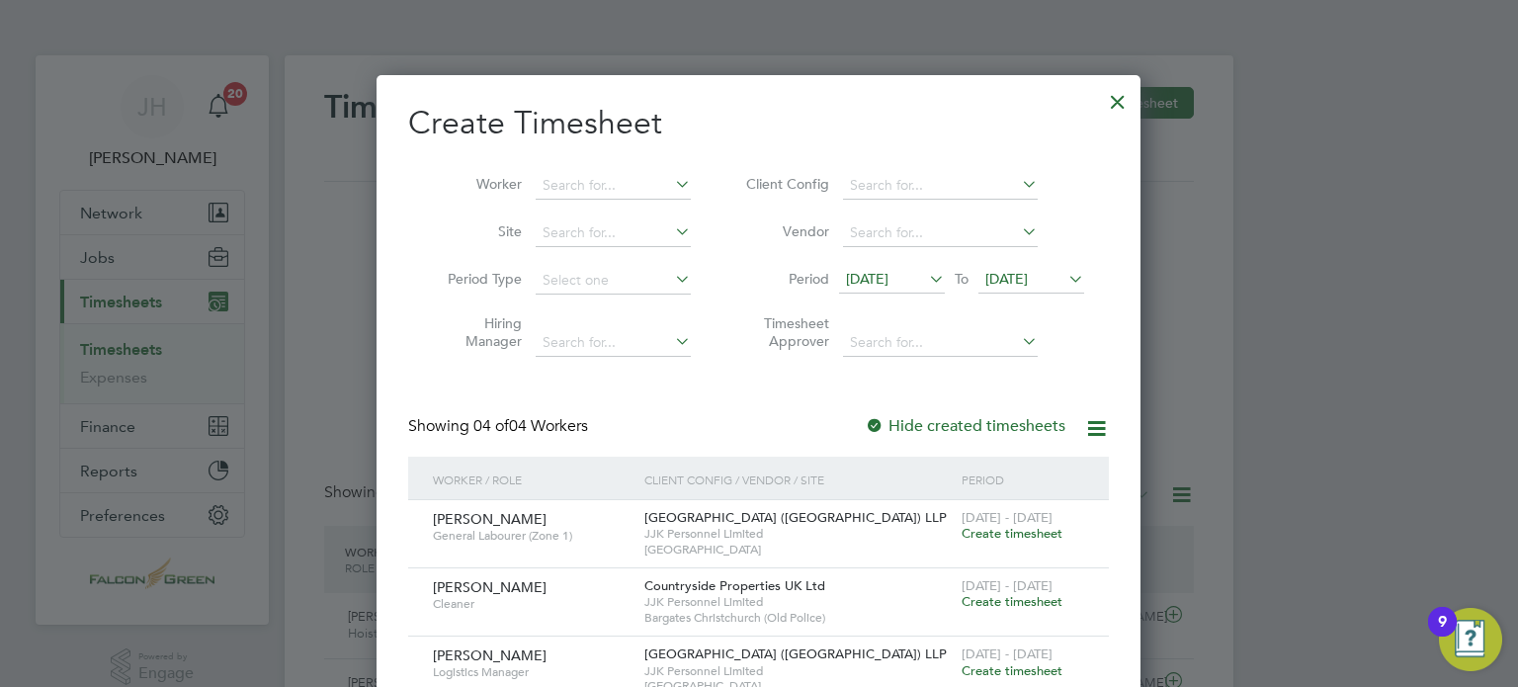
click at [925, 272] on icon at bounding box center [925, 279] width 0 height 28
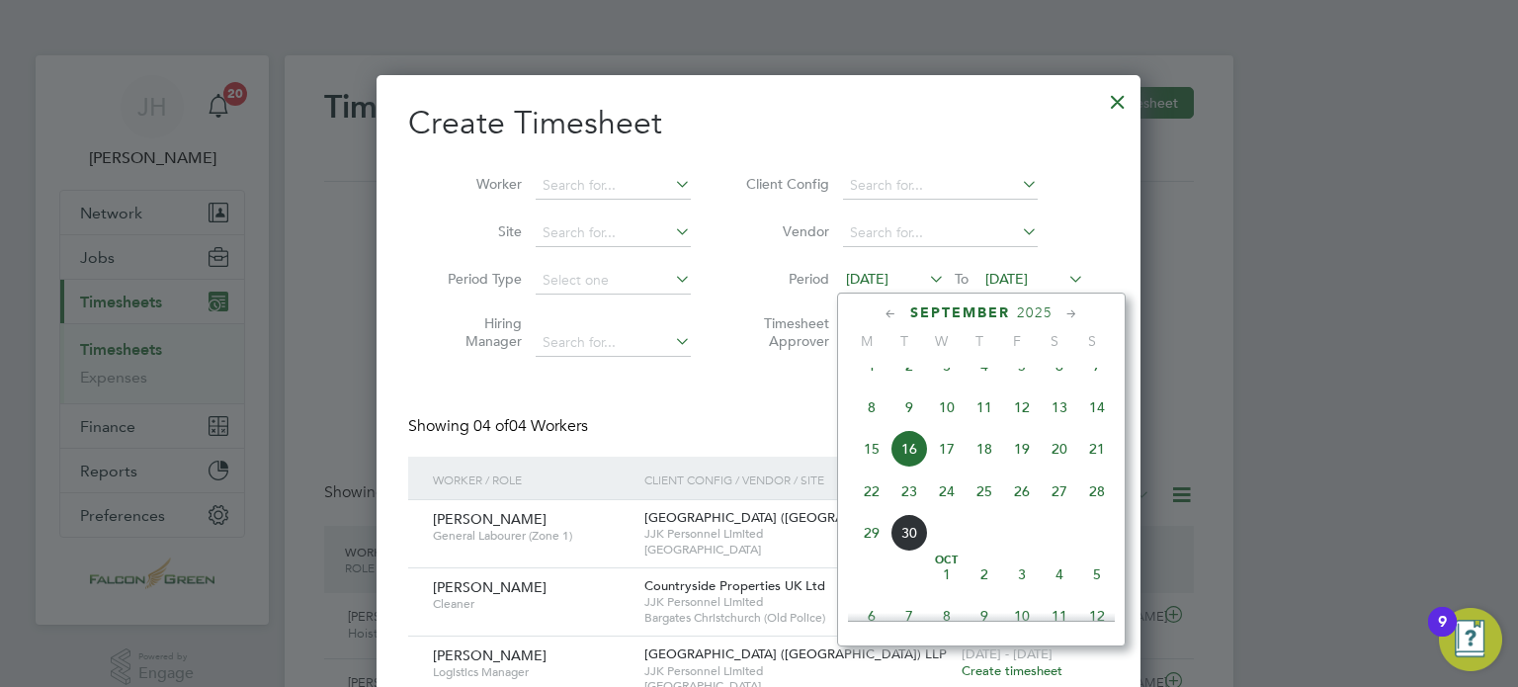
click at [870, 510] on span "22" at bounding box center [872, 491] width 38 height 38
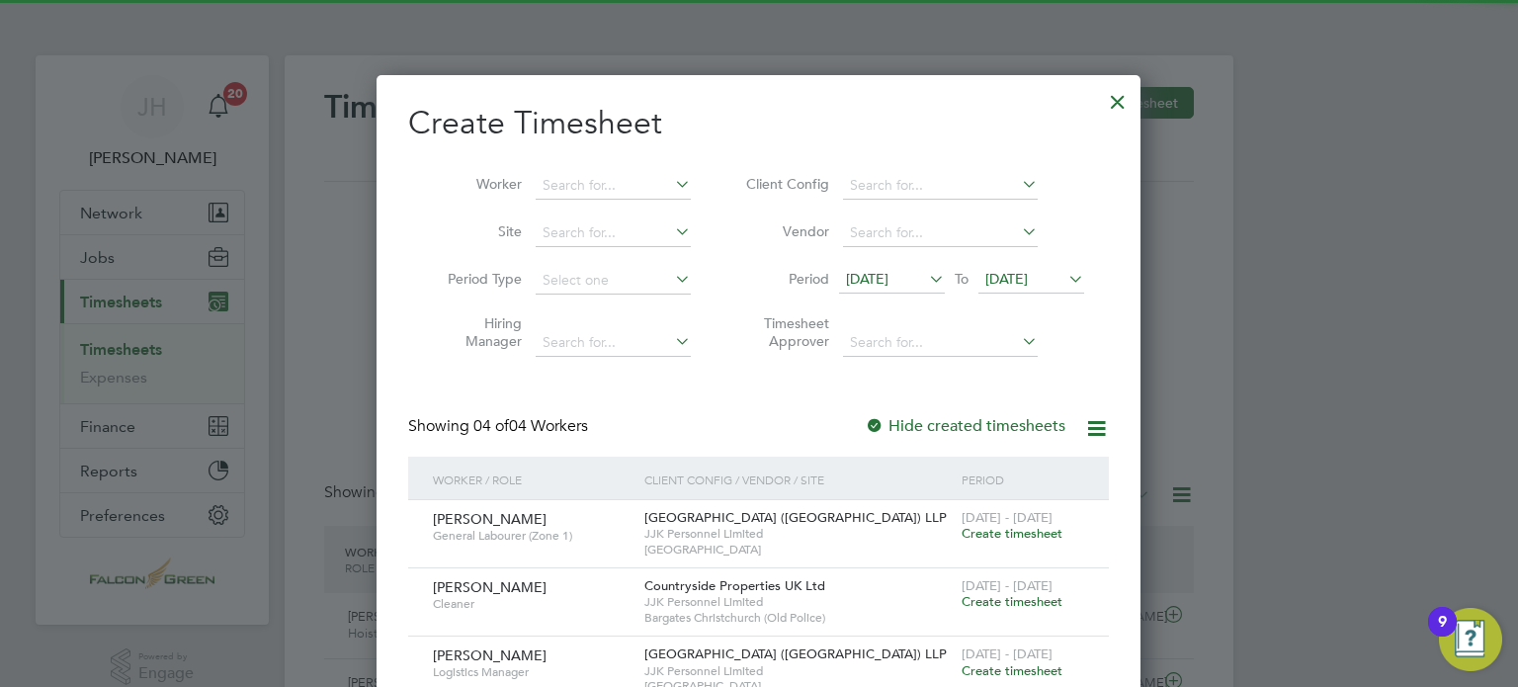
click at [1028, 274] on span "[DATE]" at bounding box center [1006, 279] width 42 height 18
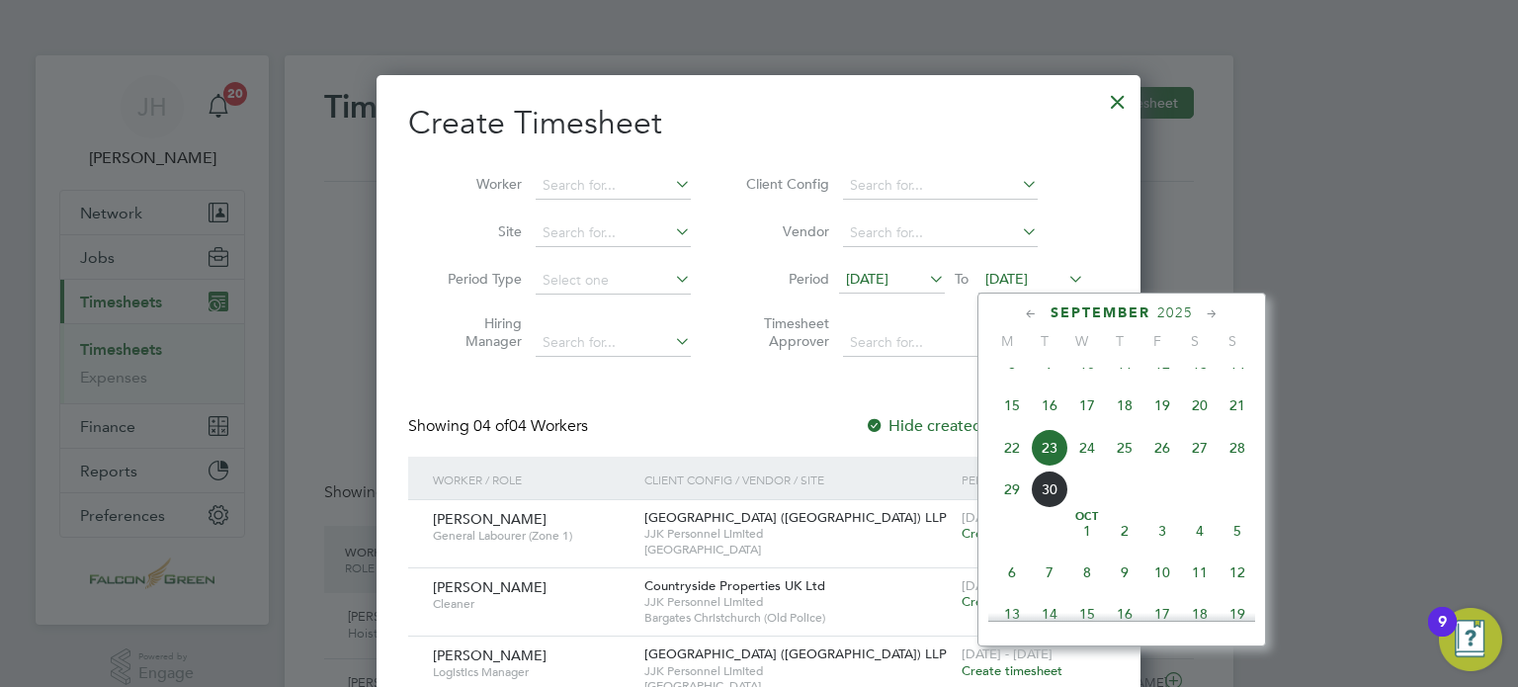
click at [1229, 466] on span "28" at bounding box center [1237, 448] width 38 height 38
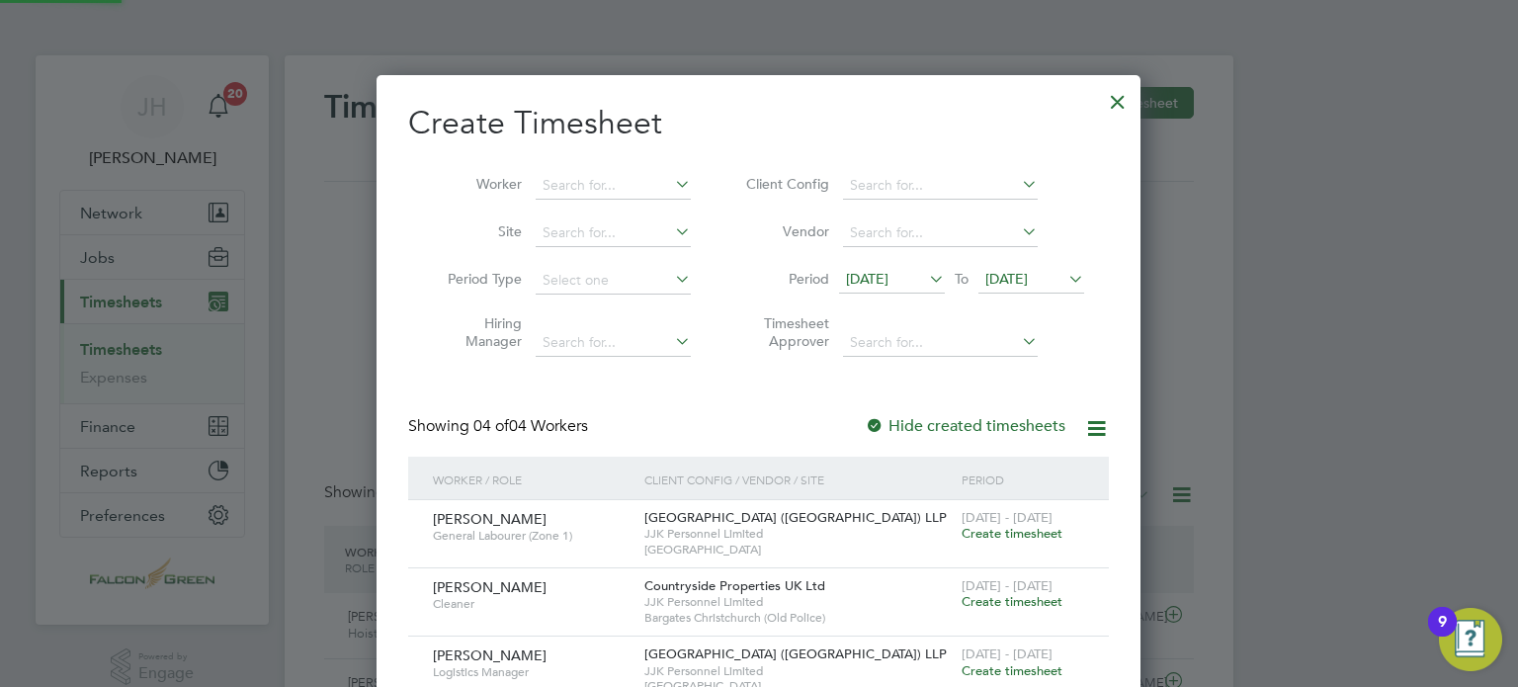
click at [725, 408] on div "Create Timesheet Worker Site Period Type Hiring Manager Client Config Vendor Pe…" at bounding box center [758, 438] width 701 height 671
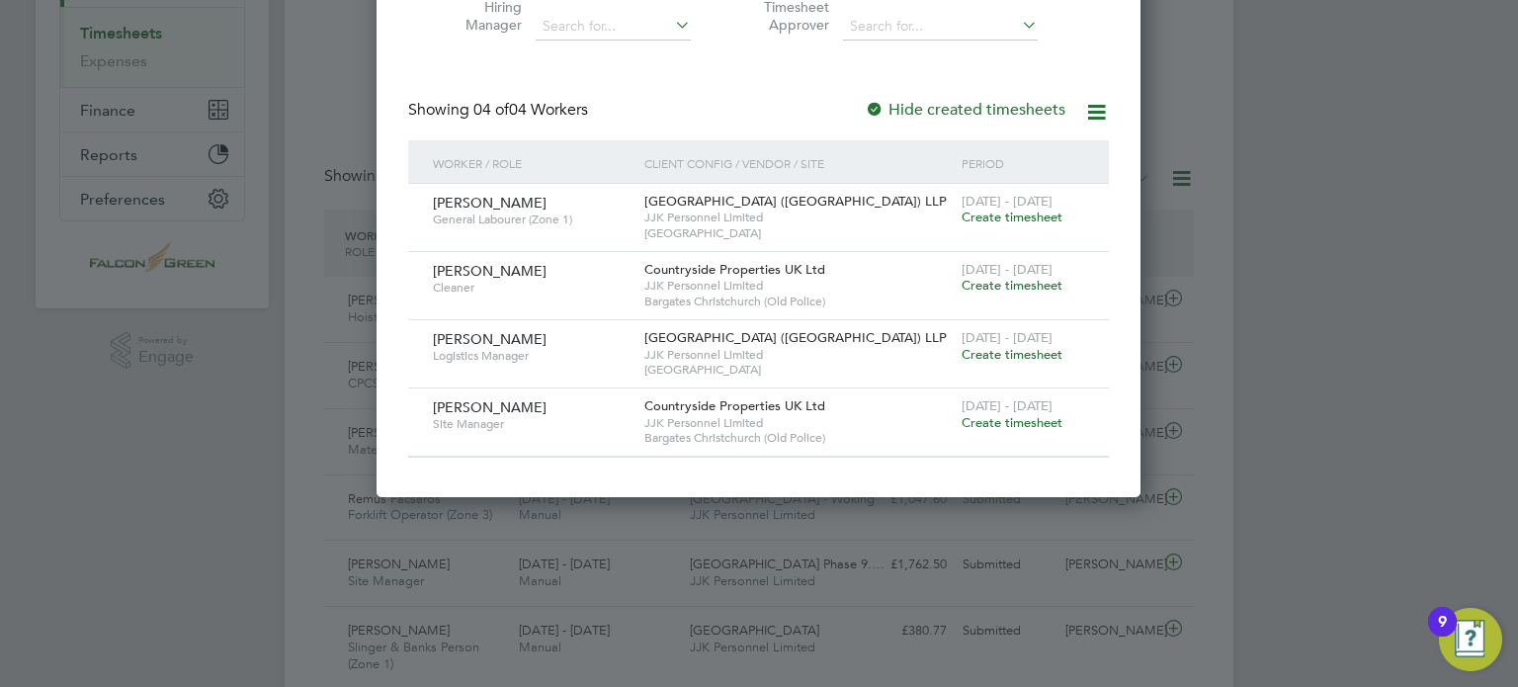
click at [347, 244] on div at bounding box center [759, 343] width 1518 height 687
click at [304, 125] on div at bounding box center [759, 343] width 1518 height 687
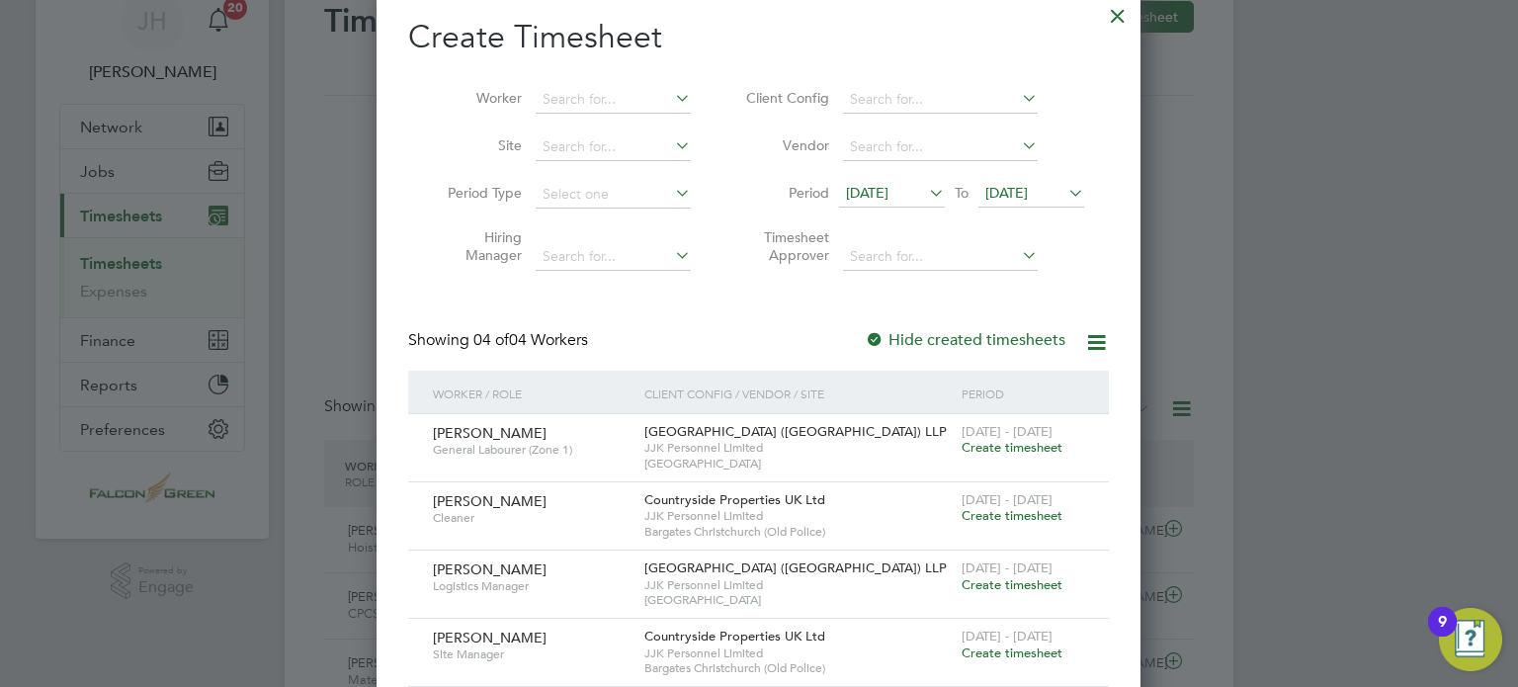
scroll to position [0, 0]
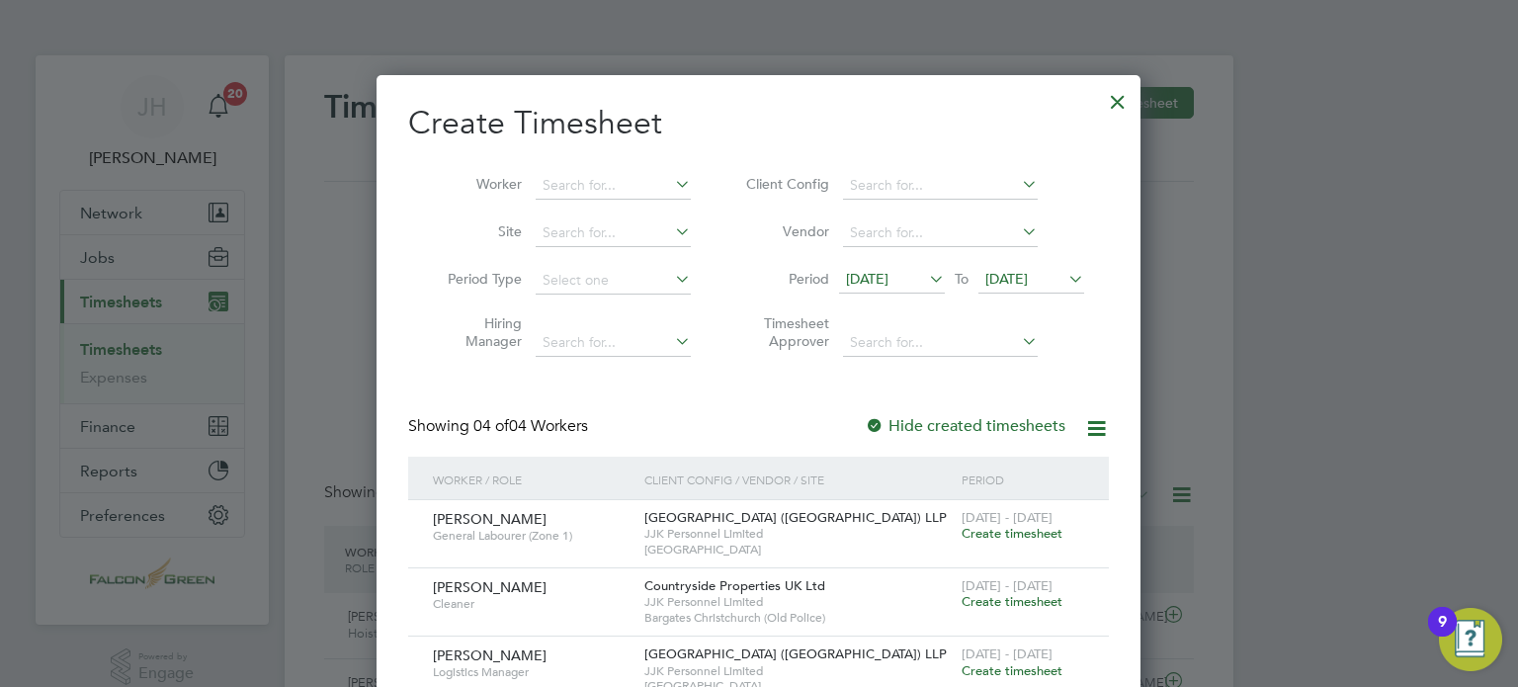
click at [1123, 98] on div at bounding box center [1118, 97] width 36 height 36
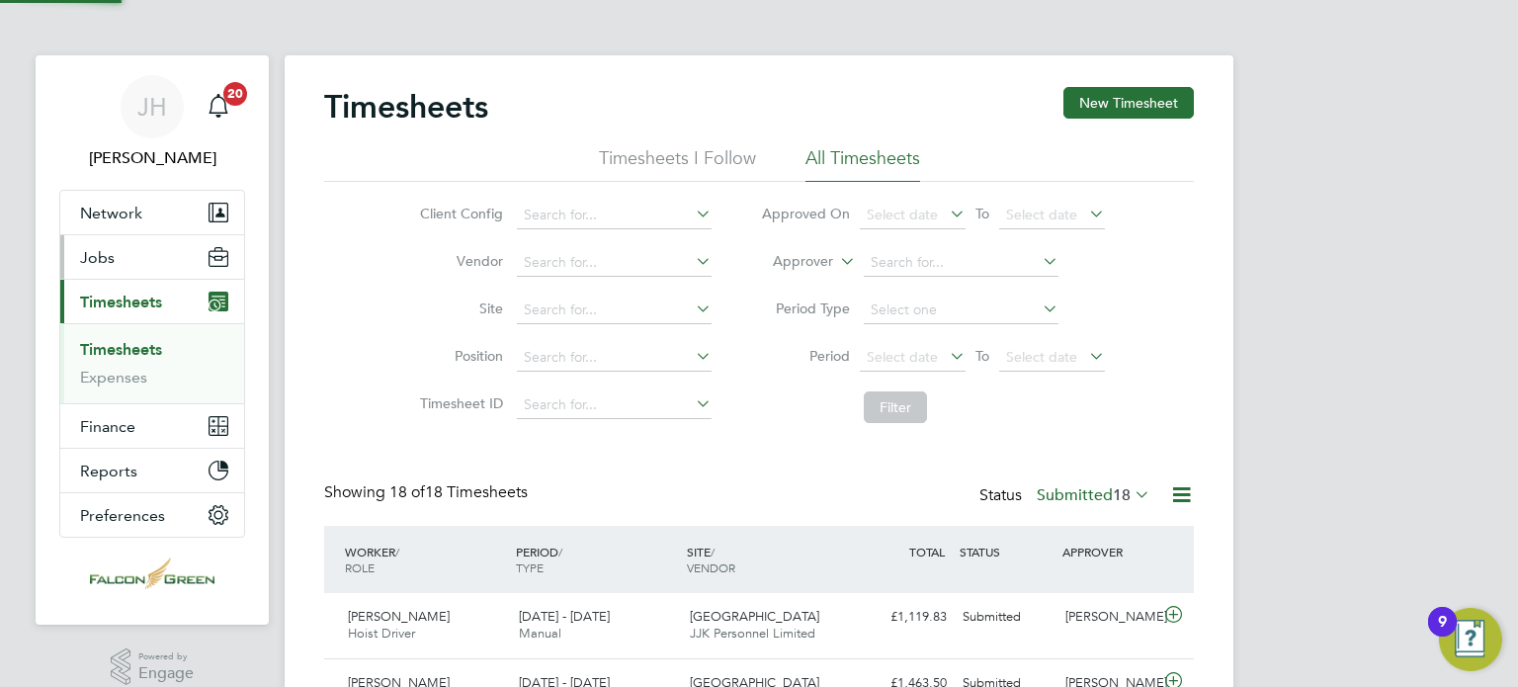
scroll to position [49, 172]
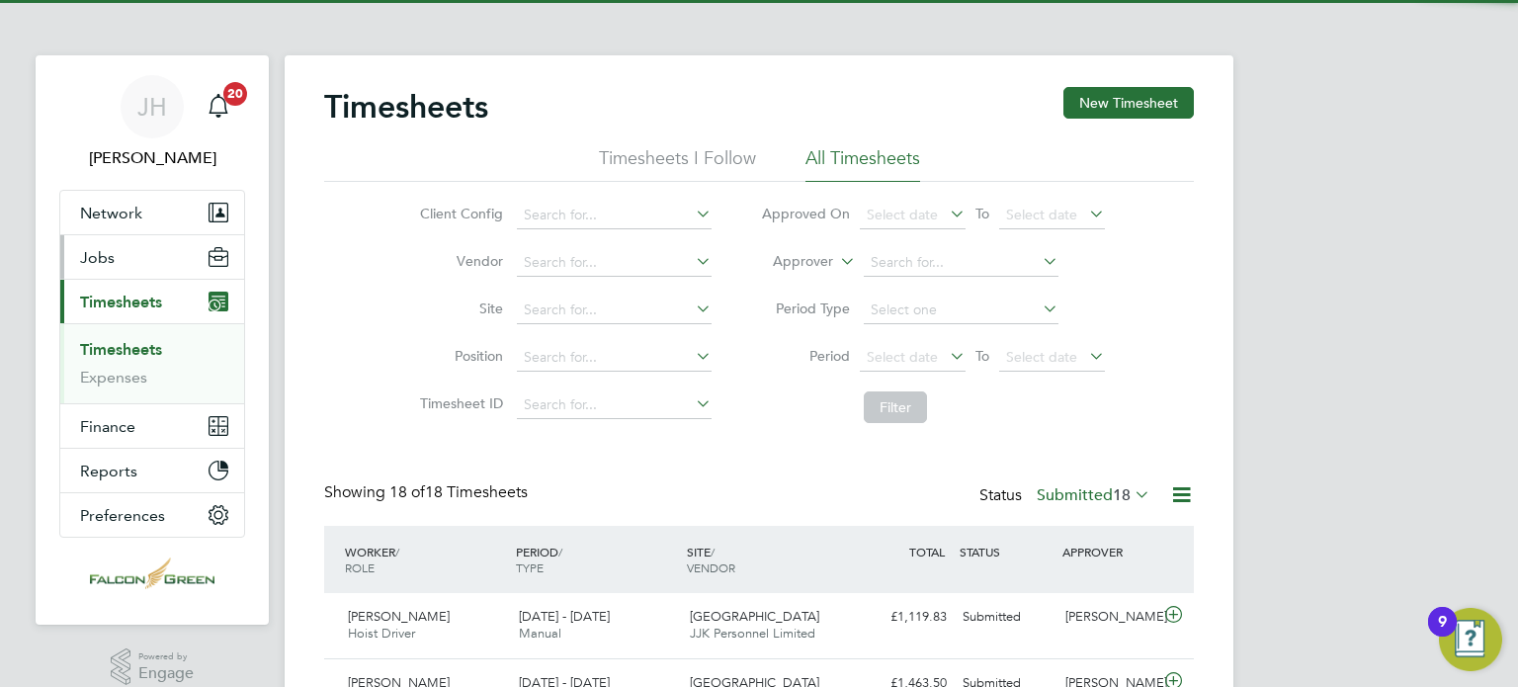
click at [89, 258] on span "Jobs" at bounding box center [97, 257] width 35 height 19
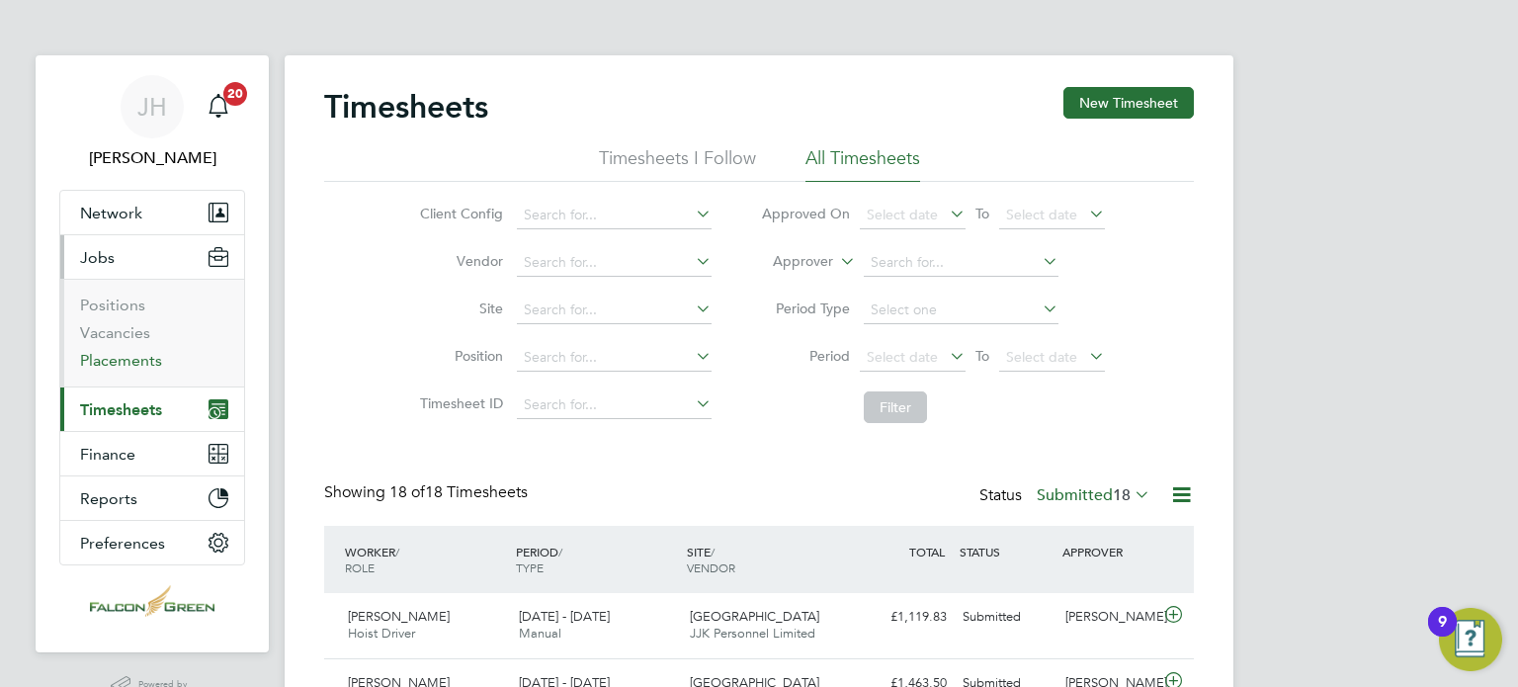
click at [112, 355] on link "Placements" at bounding box center [121, 360] width 82 height 19
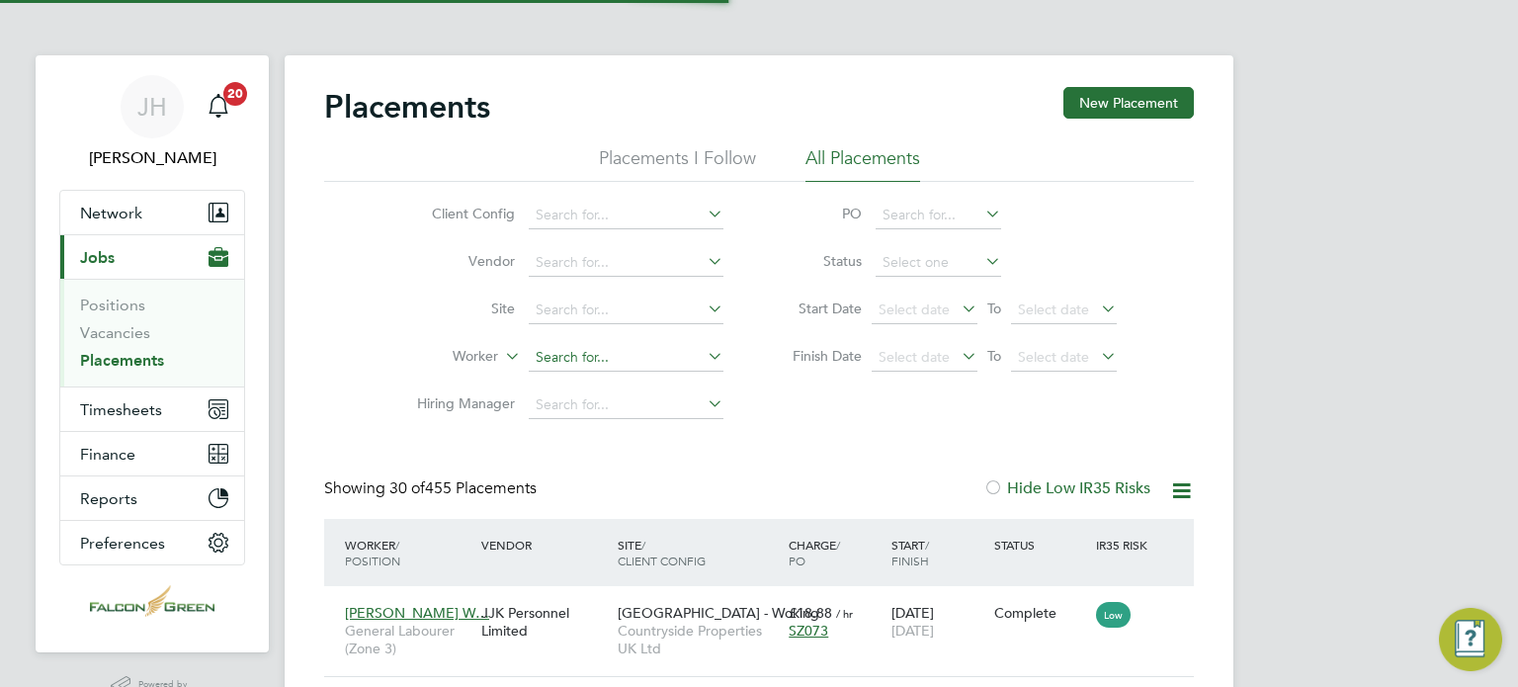
click at [553, 359] on input at bounding box center [626, 358] width 195 height 28
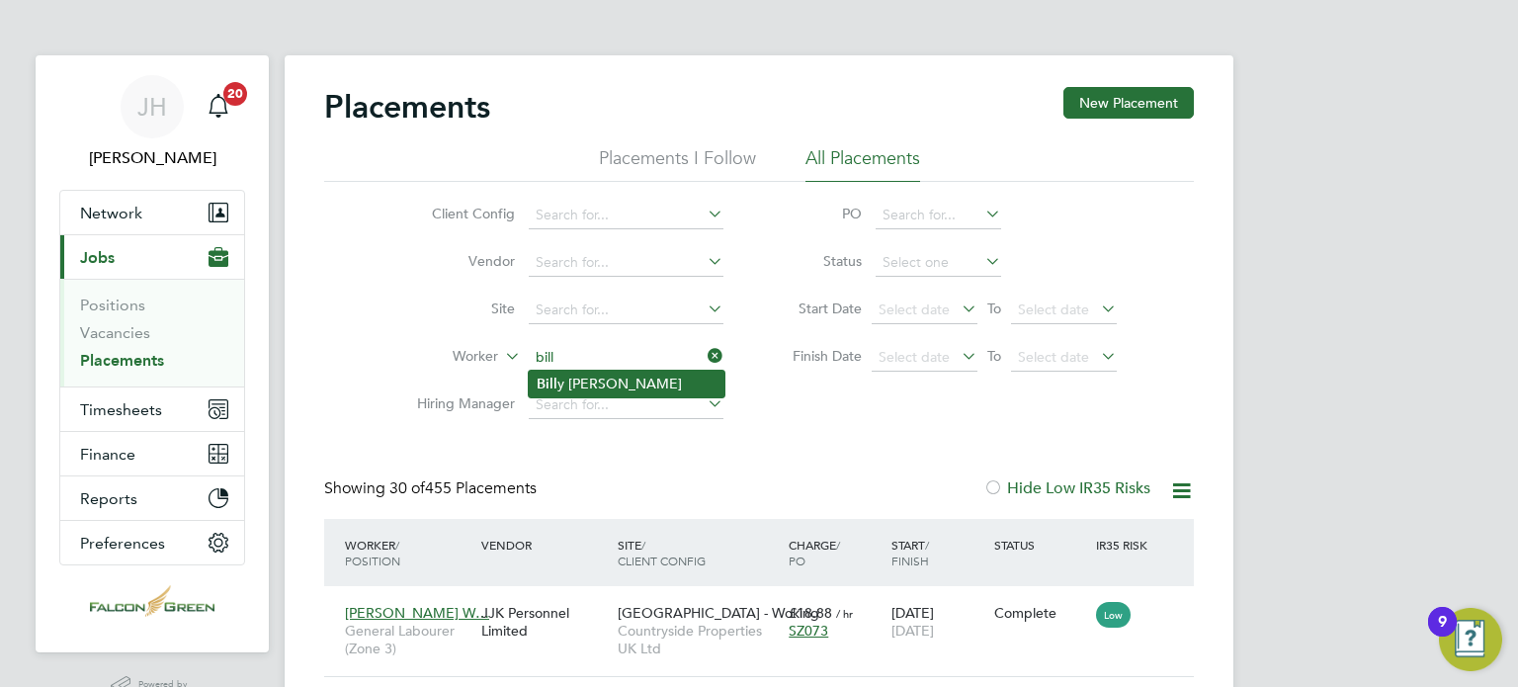
click at [557, 372] on li "Bill y Mead" at bounding box center [627, 384] width 196 height 27
type input "[PERSON_NAME]"
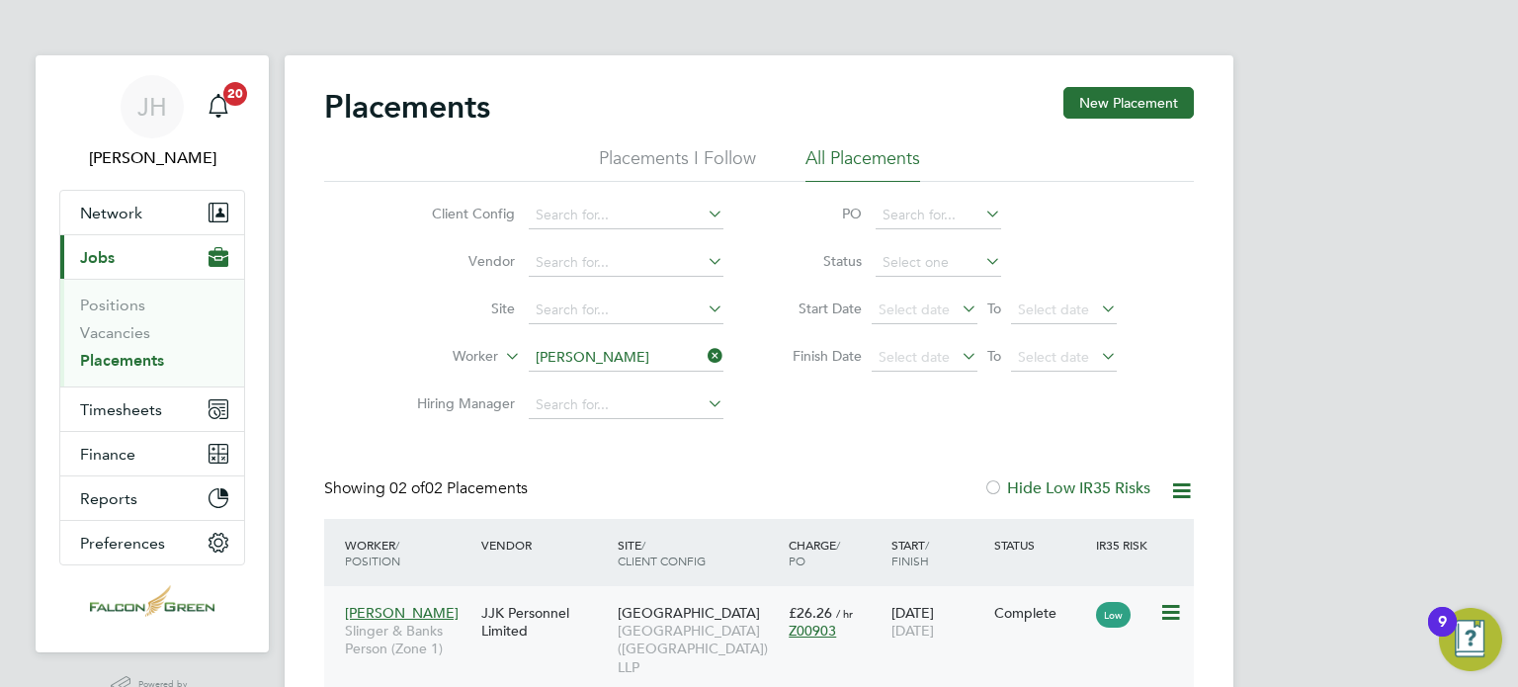
click at [419, 611] on div "Billy Mead Slinger & Banks Person (Zone 1)" at bounding box center [408, 631] width 136 height 74
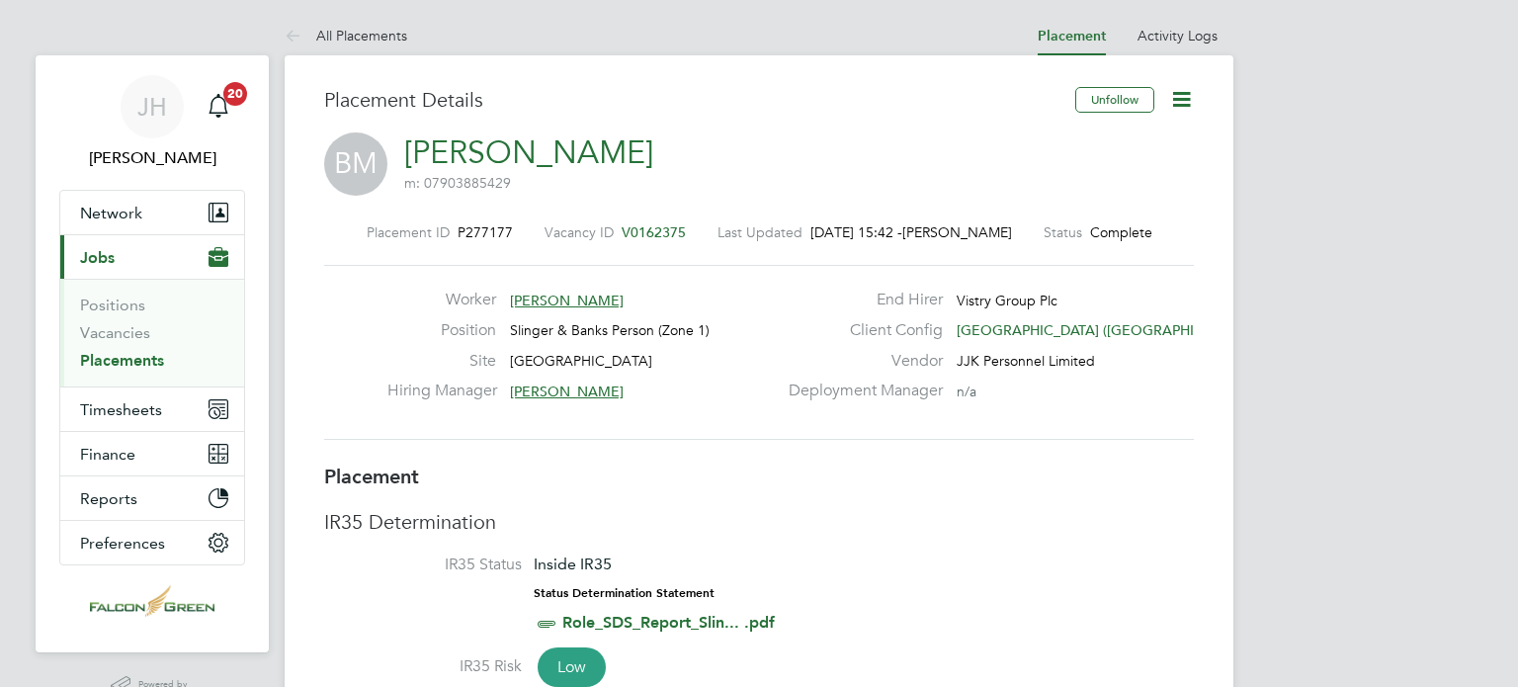
click at [455, 159] on link "[PERSON_NAME]" at bounding box center [528, 152] width 249 height 39
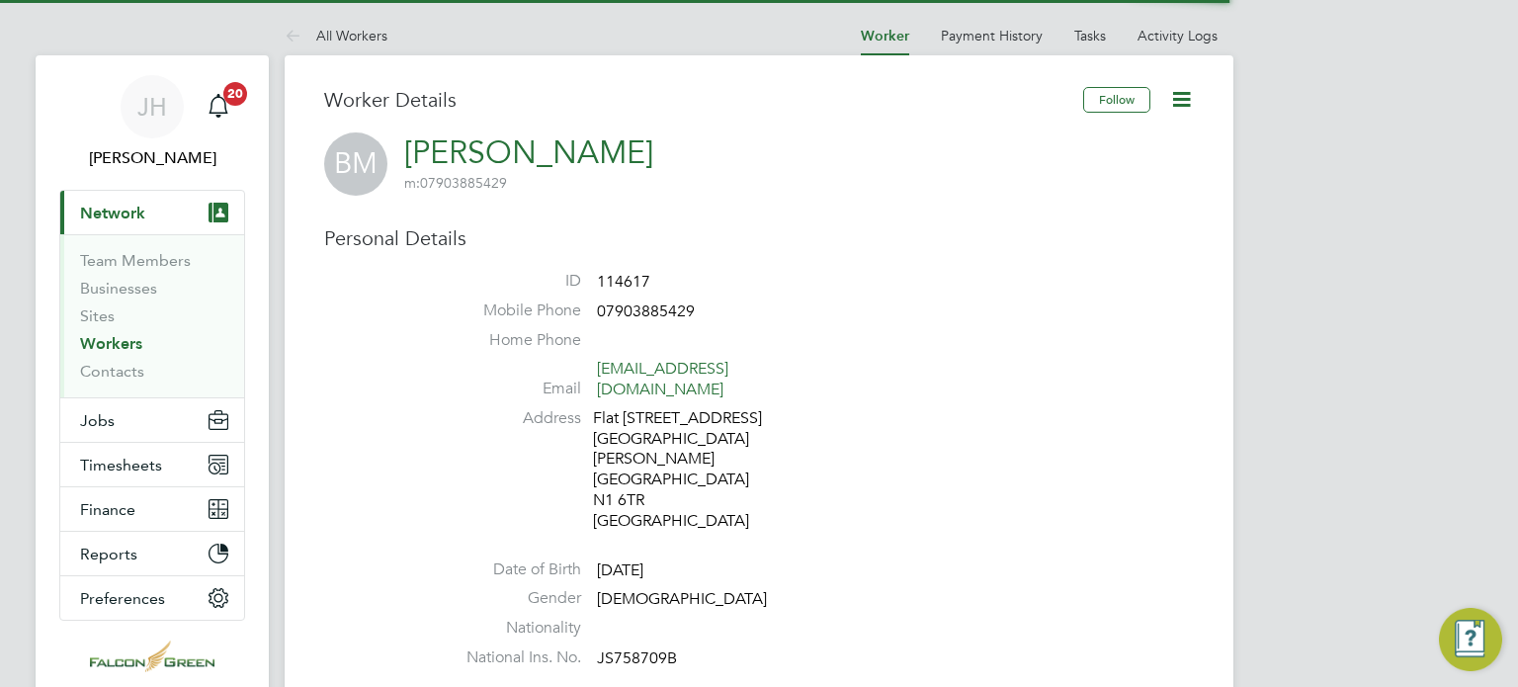
scroll to position [40, 0]
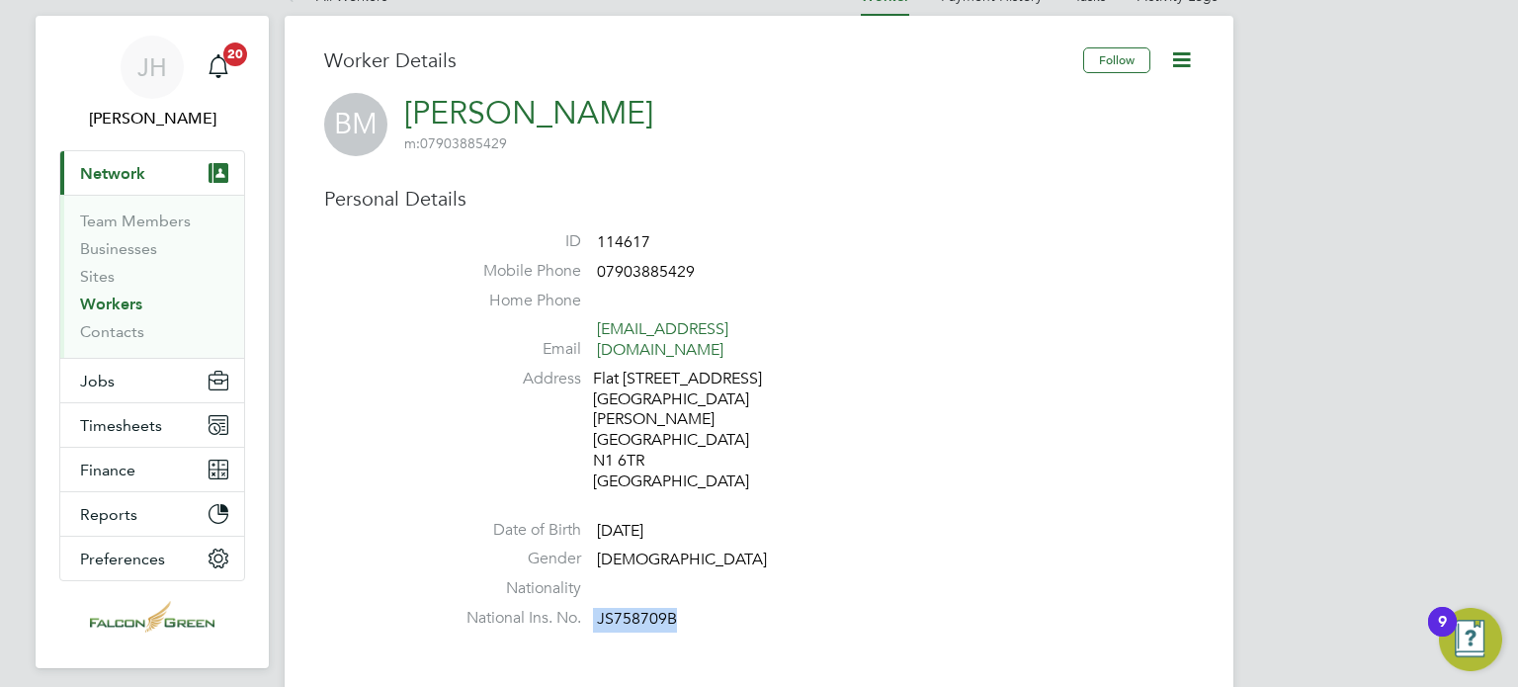
drag, startPoint x: 673, startPoint y: 576, endPoint x: 561, endPoint y: 576, distance: 111.7
click at [561, 608] on li "National Ins. No. JS758709B" at bounding box center [818, 623] width 751 height 30
copy li "JS758709B"
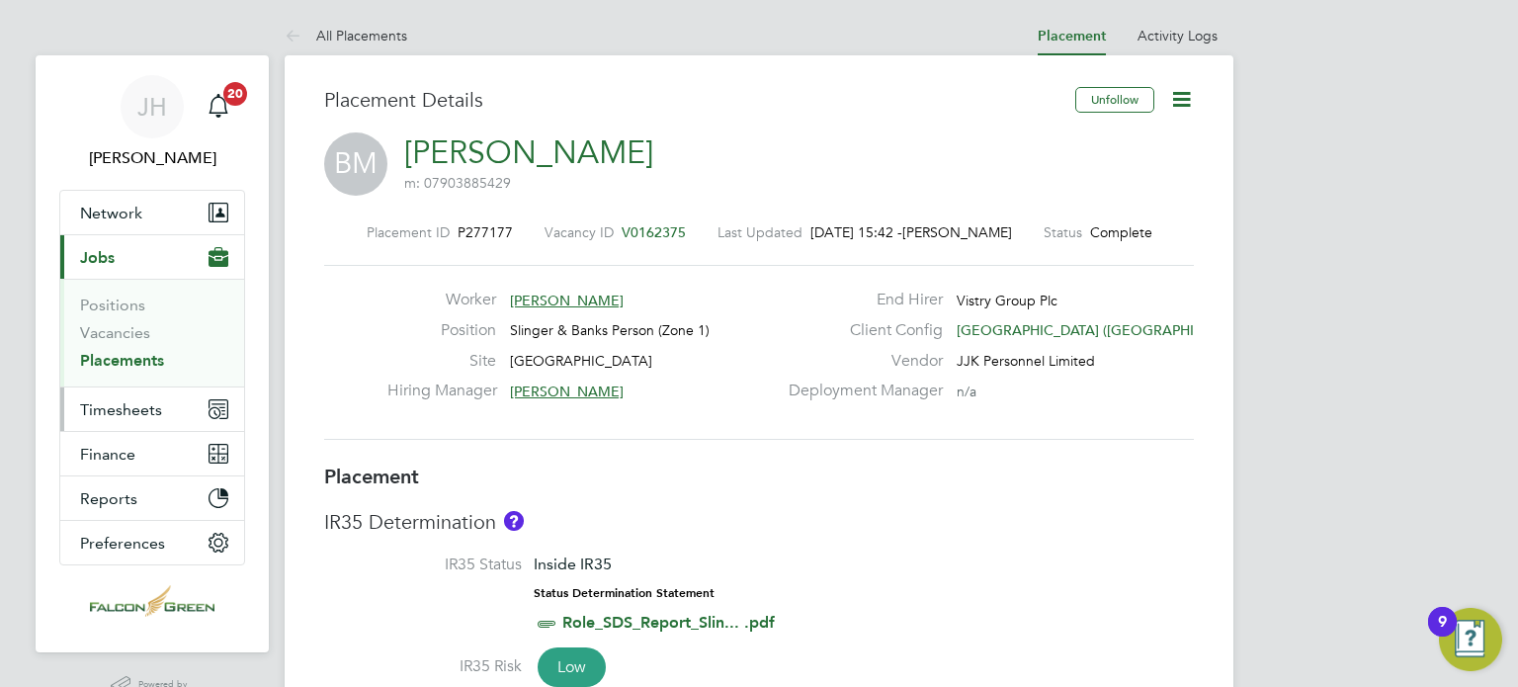
click at [119, 406] on span "Timesheets" at bounding box center [121, 409] width 82 height 19
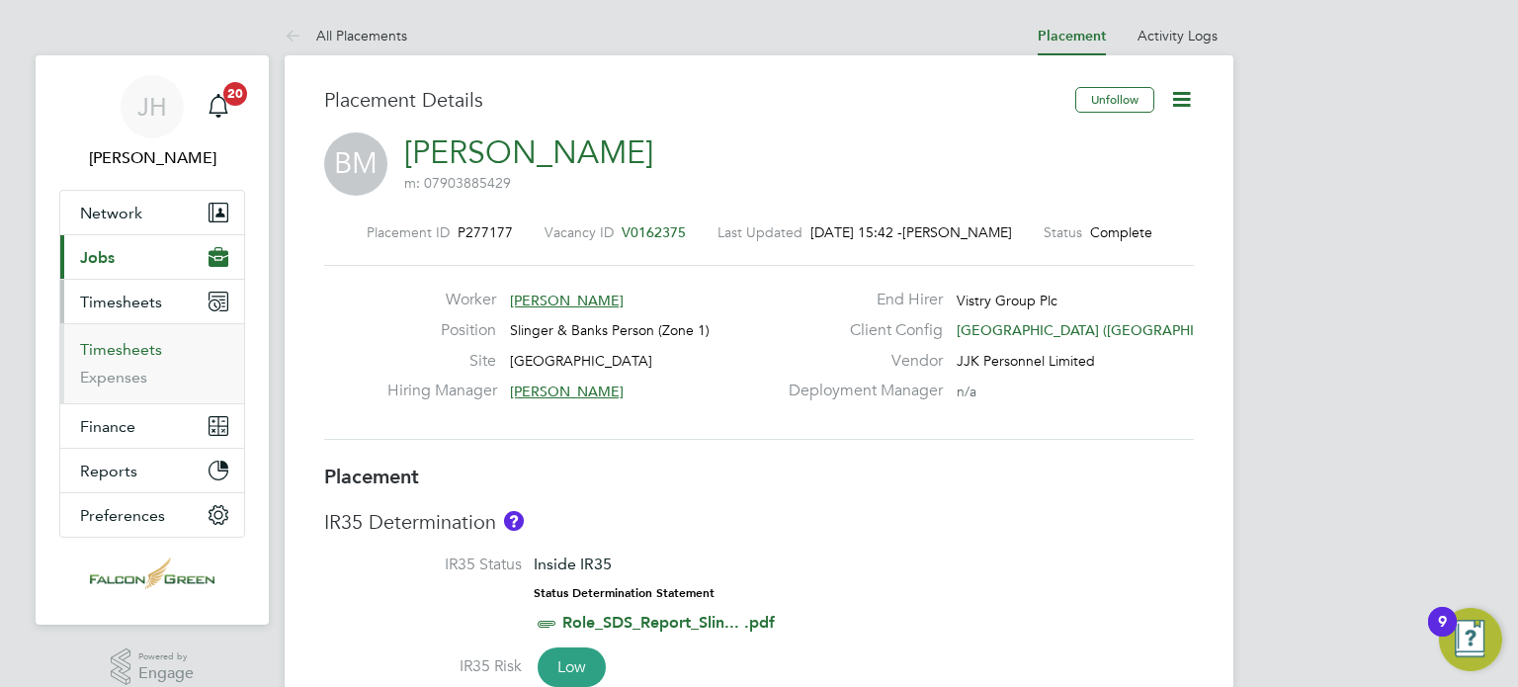
click at [119, 354] on link "Timesheets" at bounding box center [121, 349] width 82 height 19
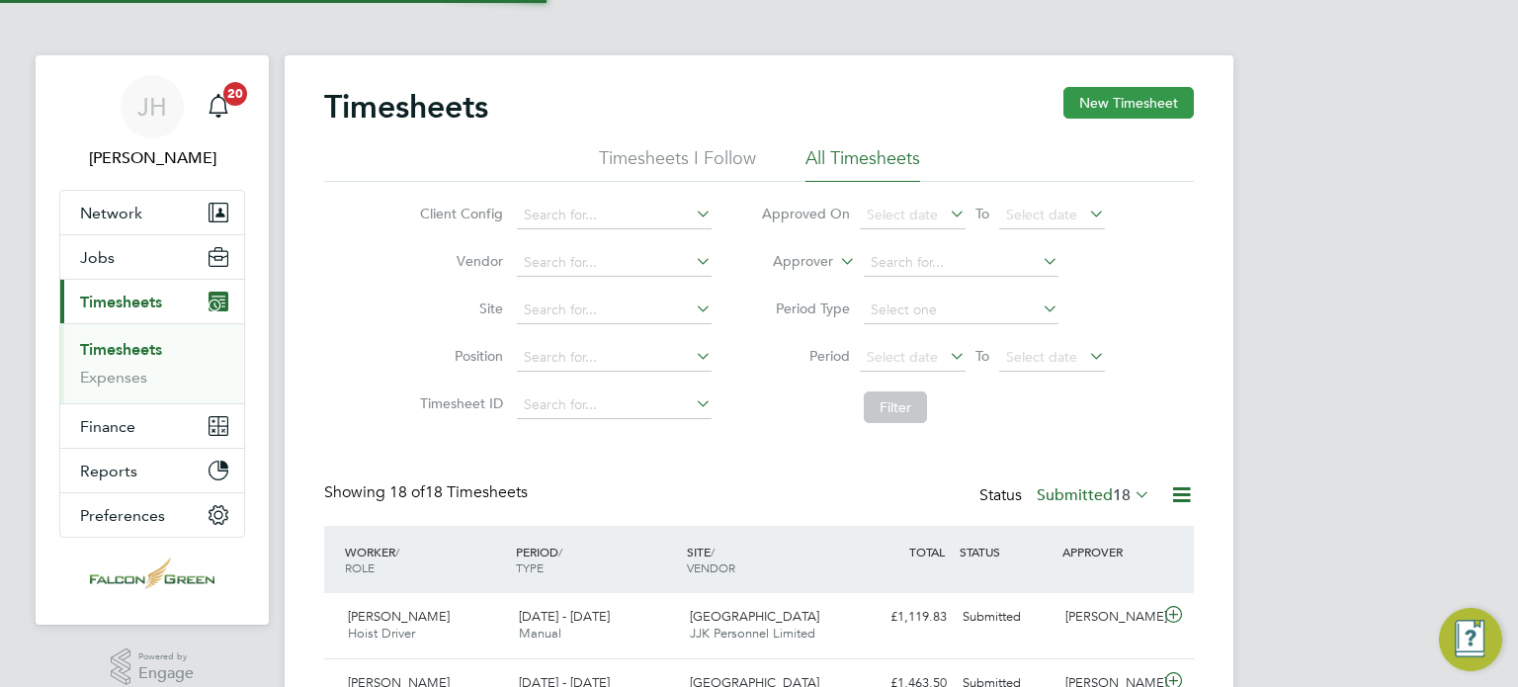
scroll to position [9, 10]
click at [1149, 102] on button "New Timesheet" at bounding box center [1128, 103] width 130 height 32
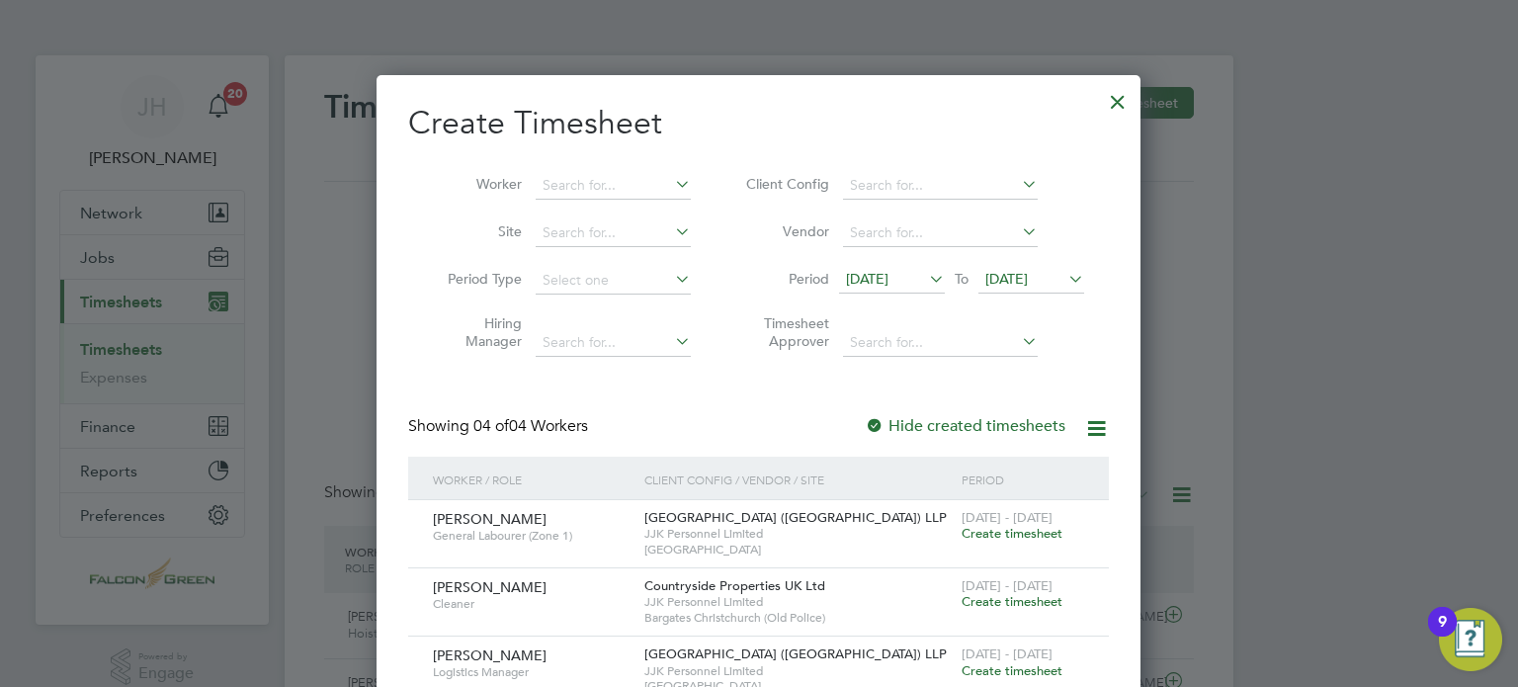
click at [1024, 667] on span "Create timesheet" at bounding box center [1012, 670] width 101 height 17
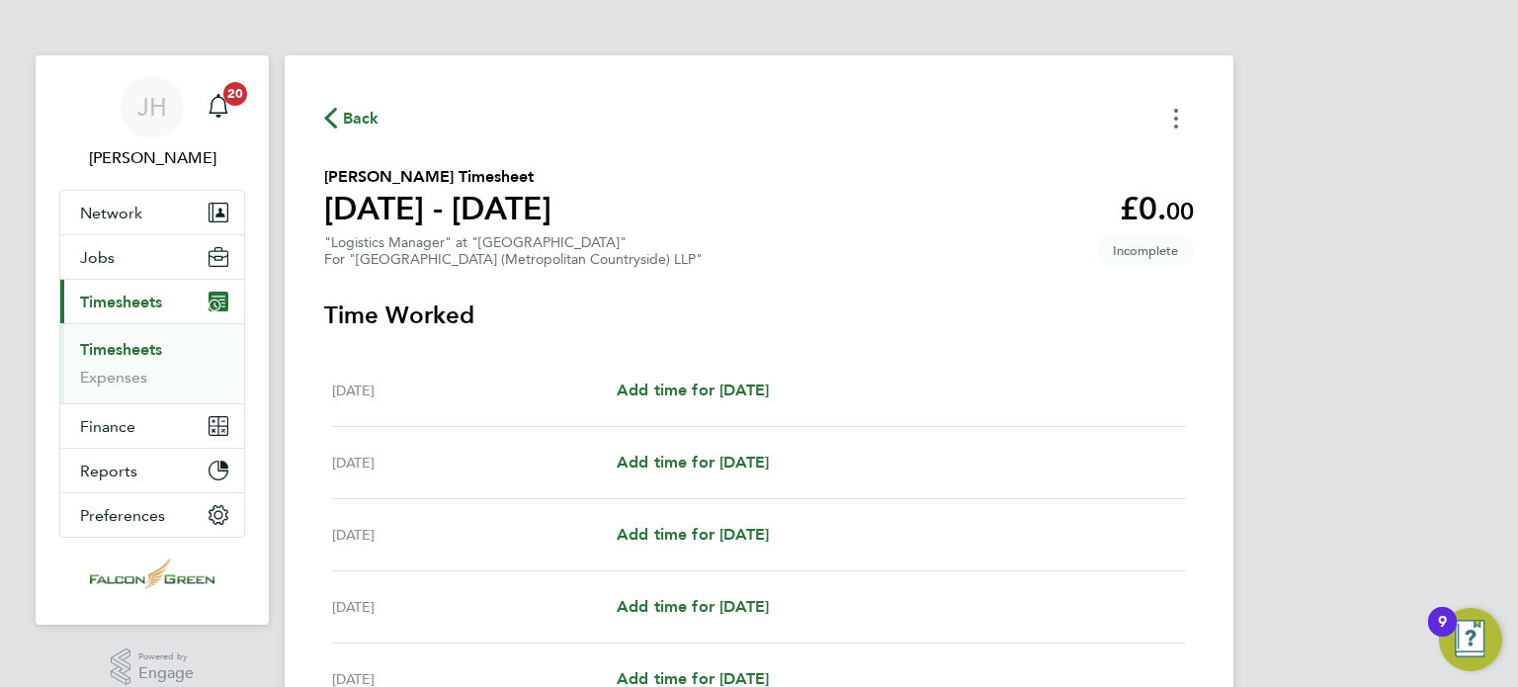
click at [1174, 122] on icon "Timesheets Menu" at bounding box center [1176, 119] width 4 height 20
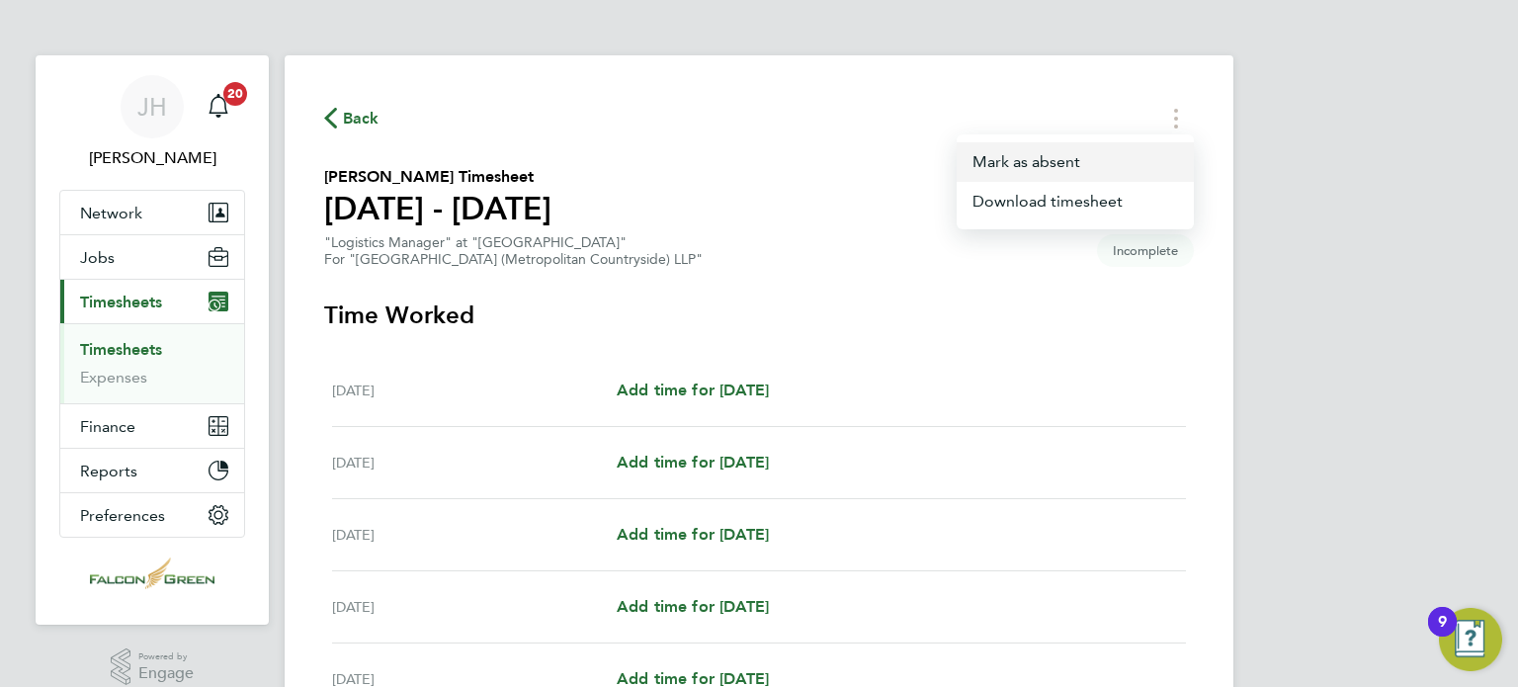
click at [1059, 167] on button "Mark as absent" at bounding box center [1075, 162] width 237 height 40
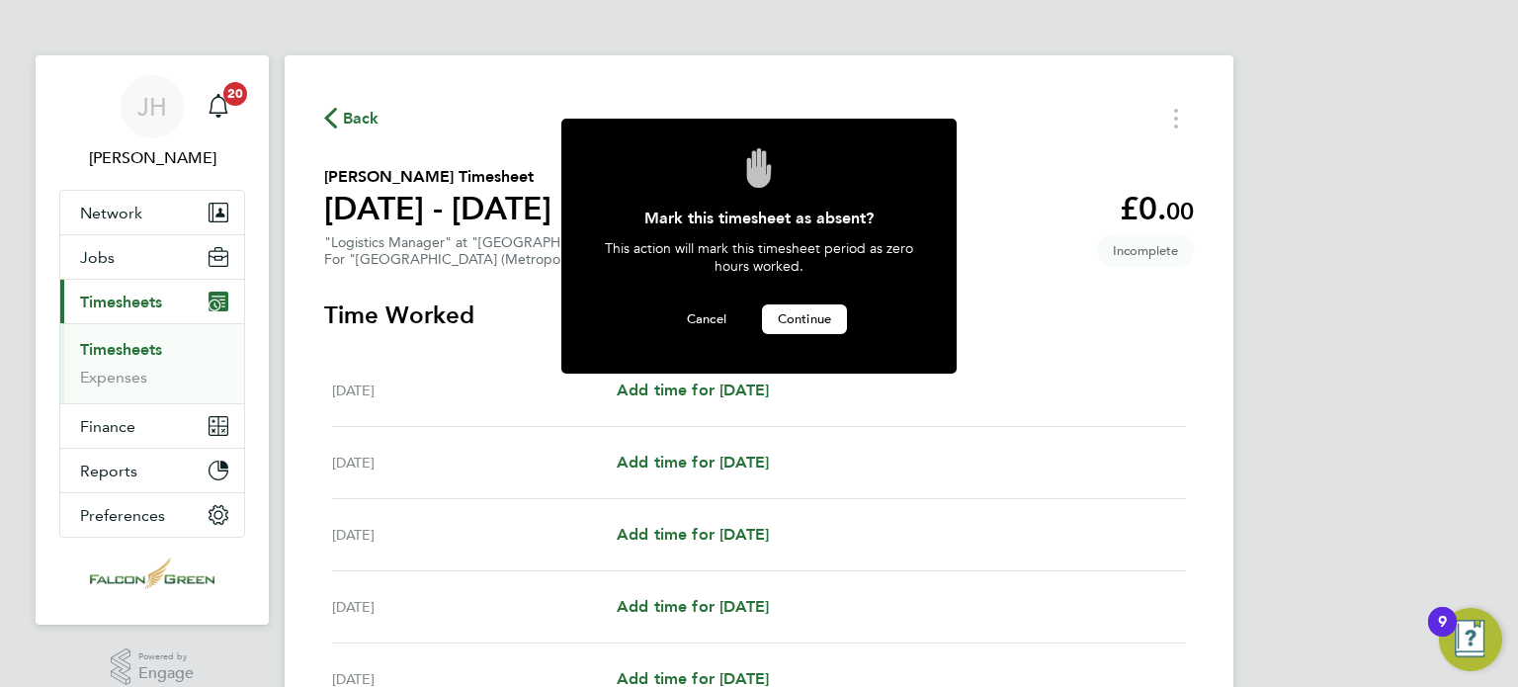
click at [791, 318] on span "Continue" at bounding box center [804, 318] width 53 height 17
